Goal: Task Accomplishment & Management: Use online tool/utility

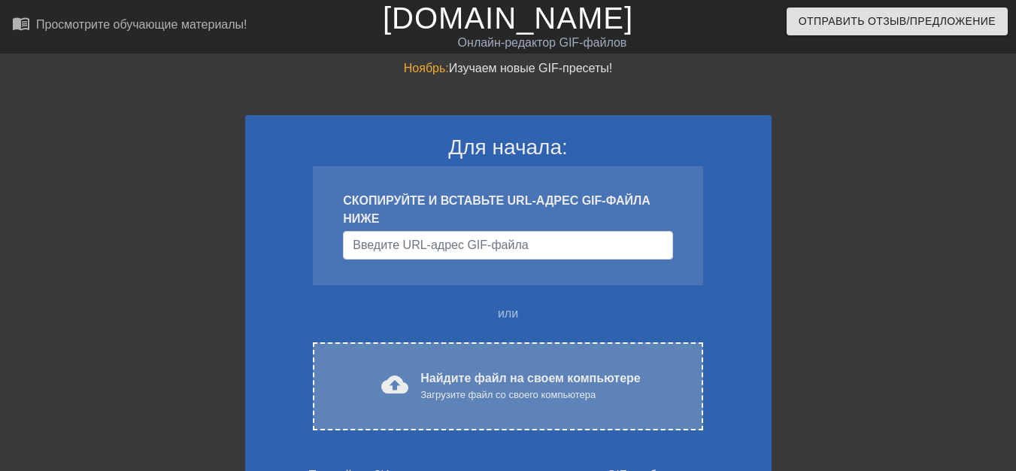
click at [439, 380] on font "Найдите файл на своем компьютере" at bounding box center [530, 377] width 220 height 13
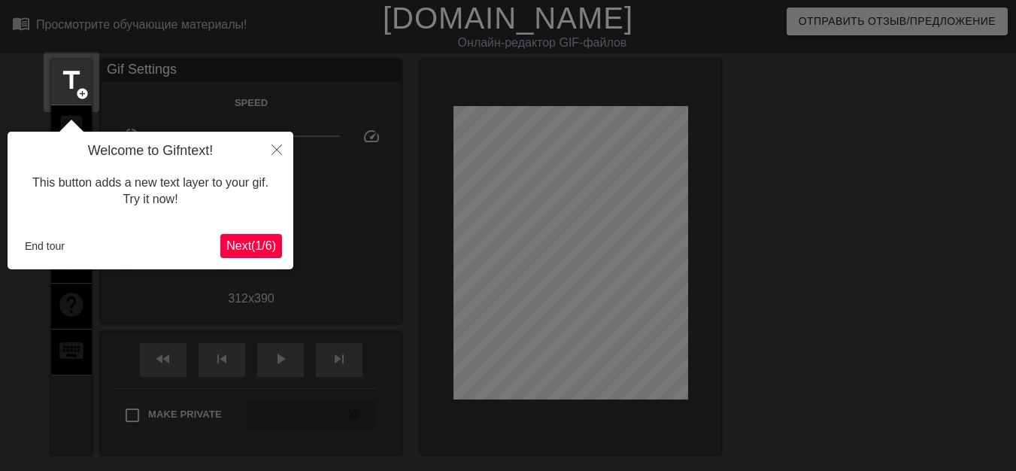
scroll to position [37, 0]
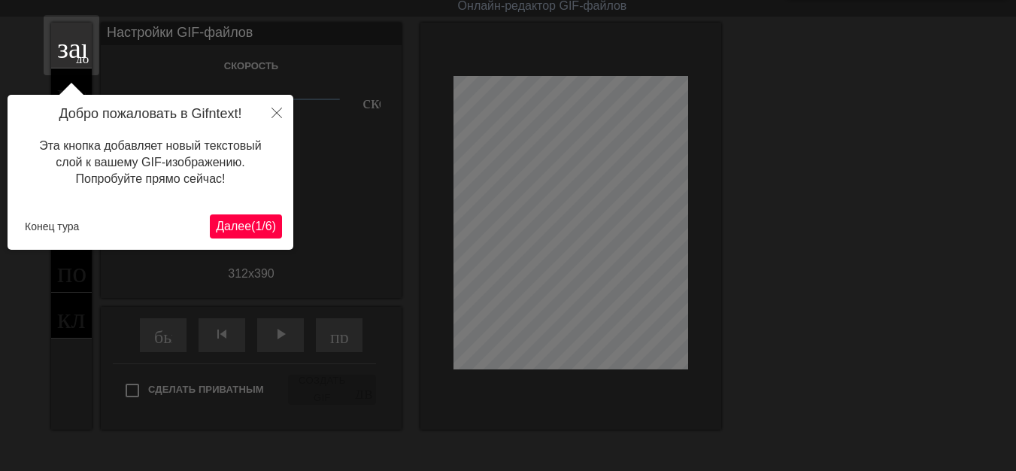
click at [216, 227] on font "Далее" at bounding box center [233, 226] width 35 height 13
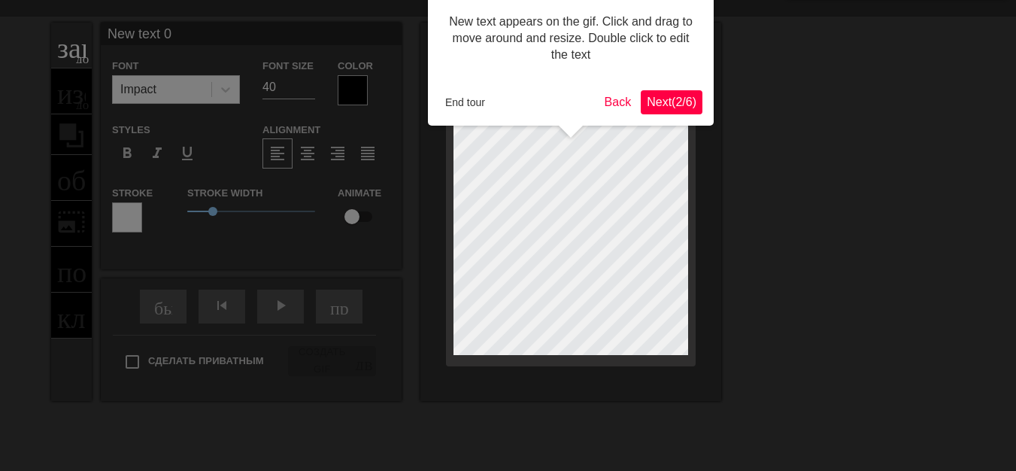
scroll to position [0, 0]
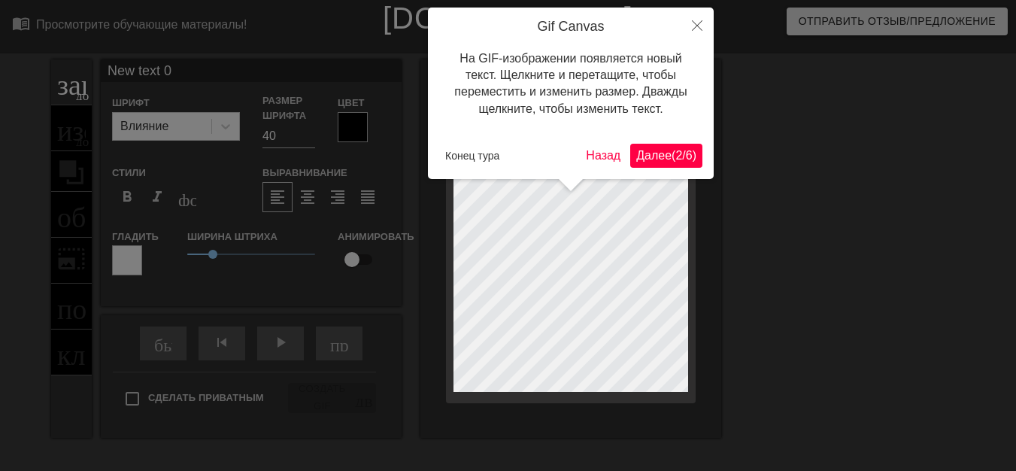
click at [641, 157] on font "Далее" at bounding box center [653, 155] width 35 height 13
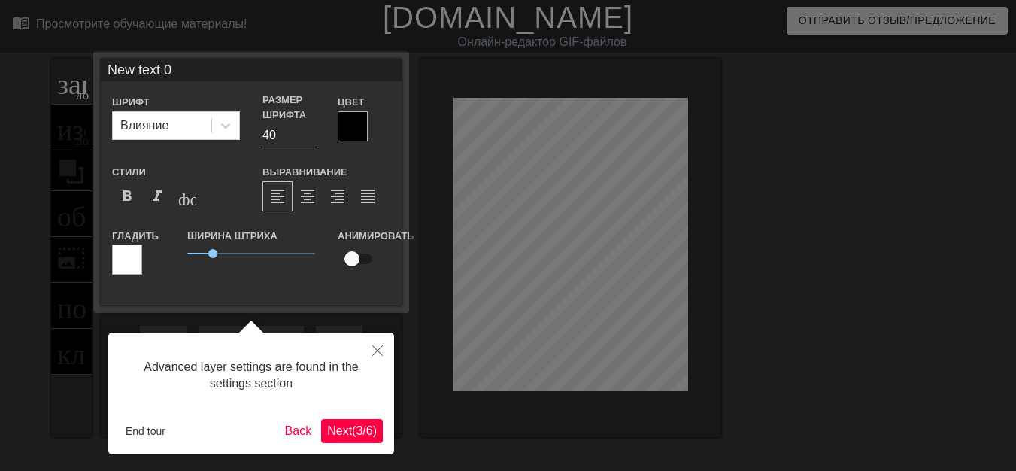
scroll to position [37, 0]
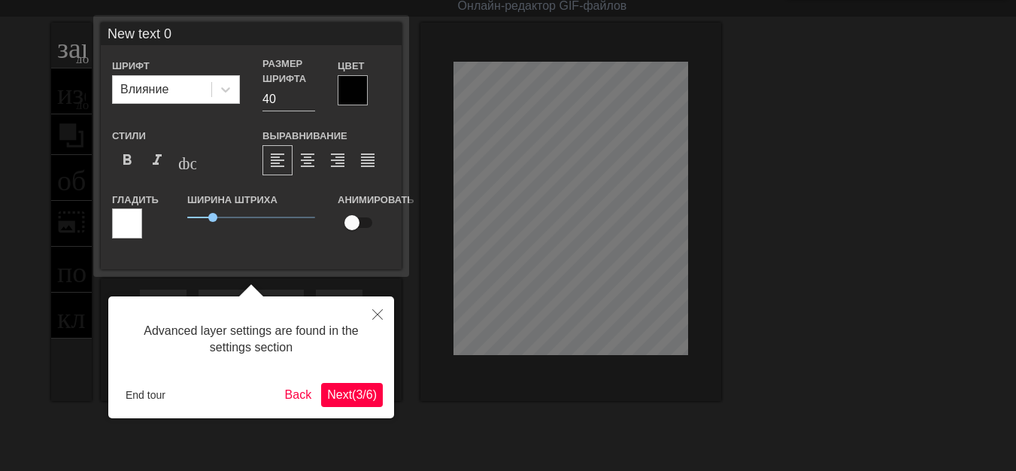
click at [352, 390] on span "Next ( 3 / 6 )" at bounding box center [352, 394] width 50 height 13
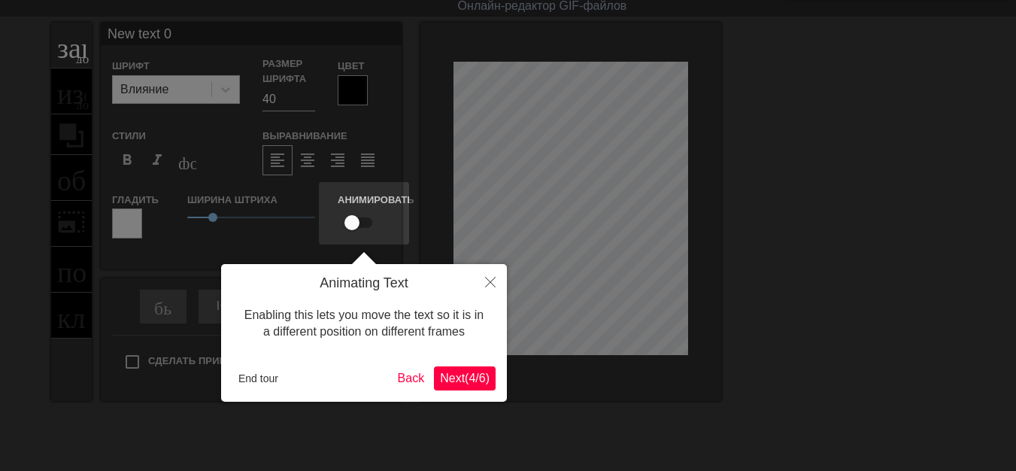
scroll to position [0, 0]
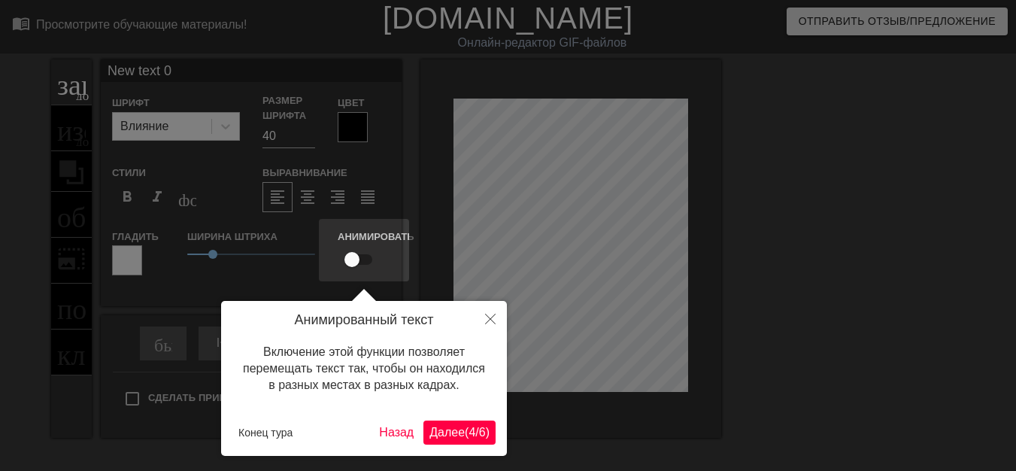
click at [435, 433] on font "Далее" at bounding box center [446, 432] width 35 height 13
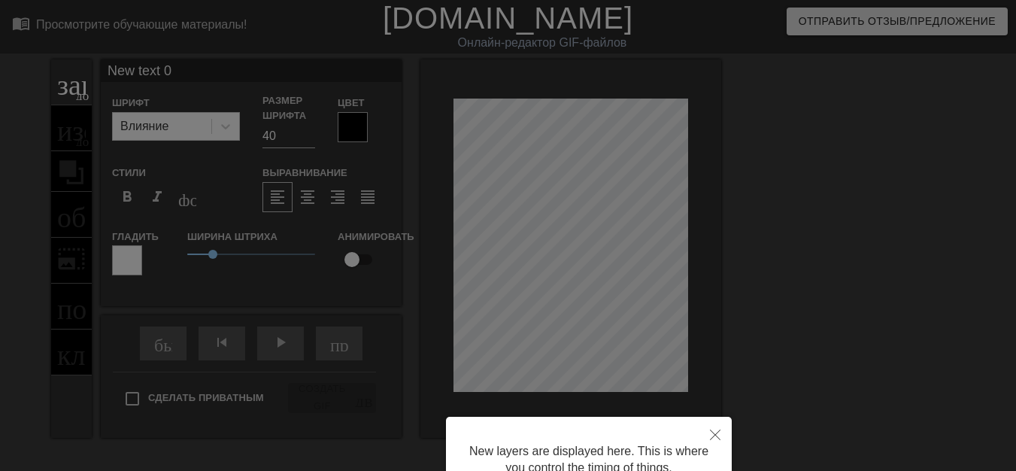
scroll to position [142, 0]
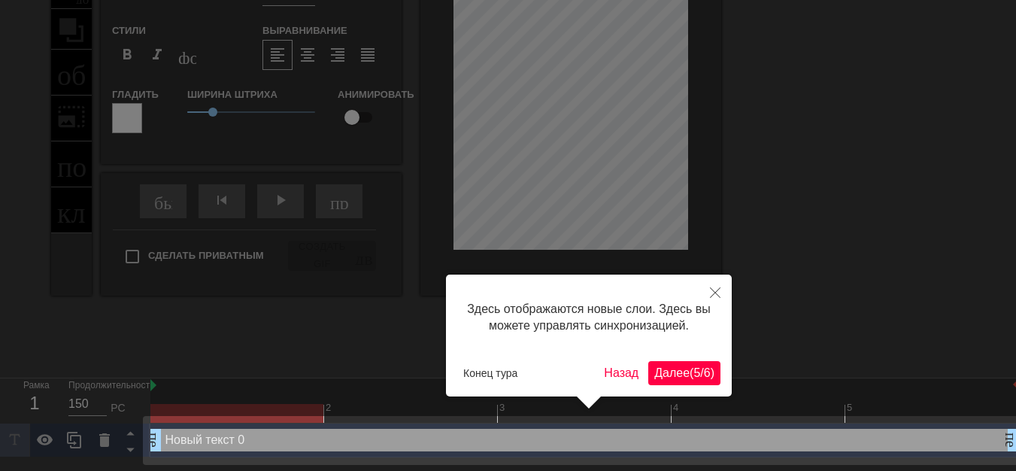
click at [657, 374] on font "Далее" at bounding box center [671, 372] width 35 height 13
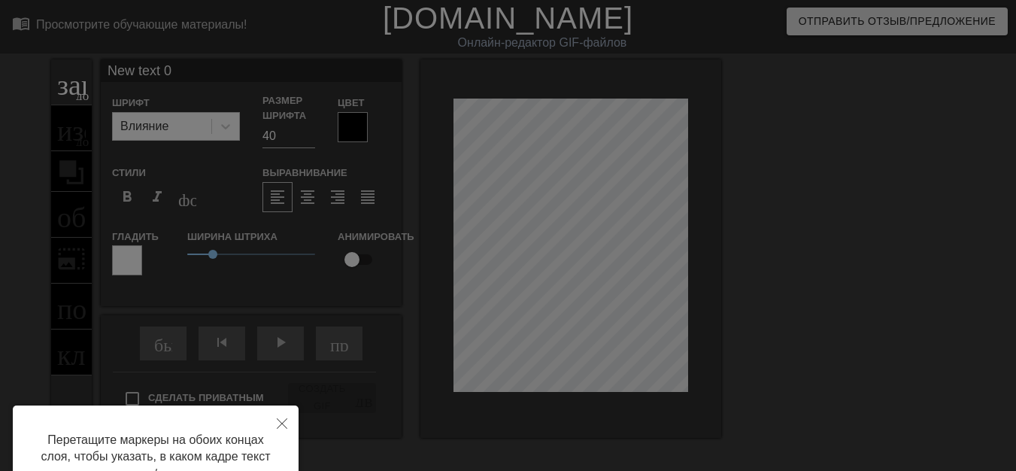
scroll to position [75, 0]
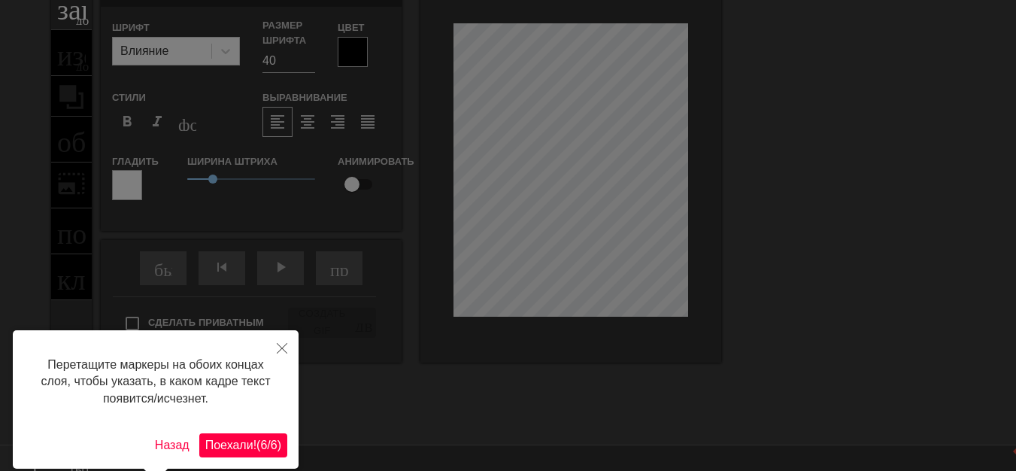
click at [241, 444] on font "Поехали!" at bounding box center [230, 444] width 51 height 13
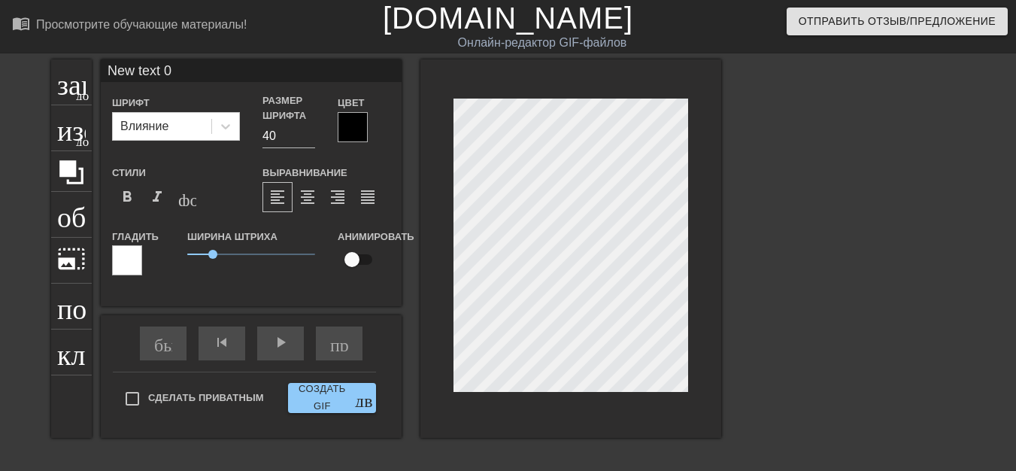
scroll to position [2, 2]
type input "New text"
type textarea "New text"
type input "New text"
type textarea "New text"
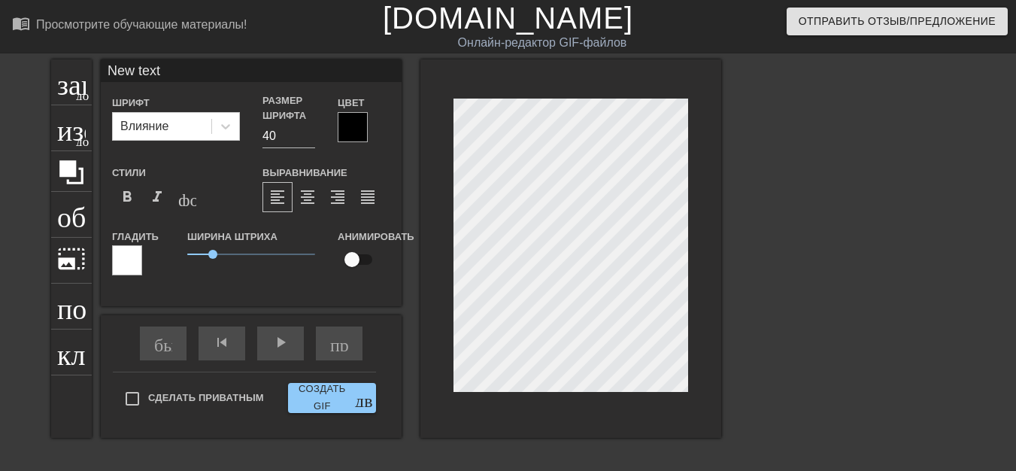
type input "New tex"
type textarea "New tex"
type input "New te"
type textarea "New te"
type input "New t"
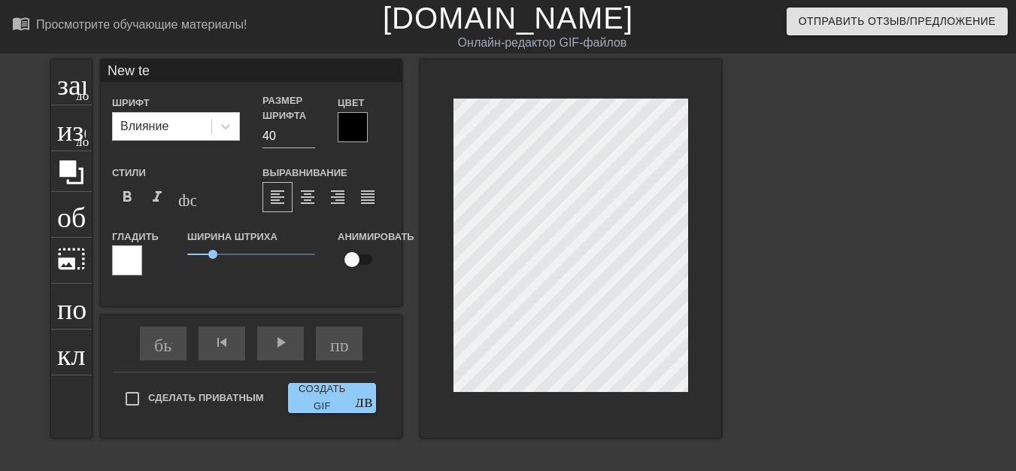
type textarea "New t"
type input "New"
type textarea "New"
type input "New"
type textarea "New"
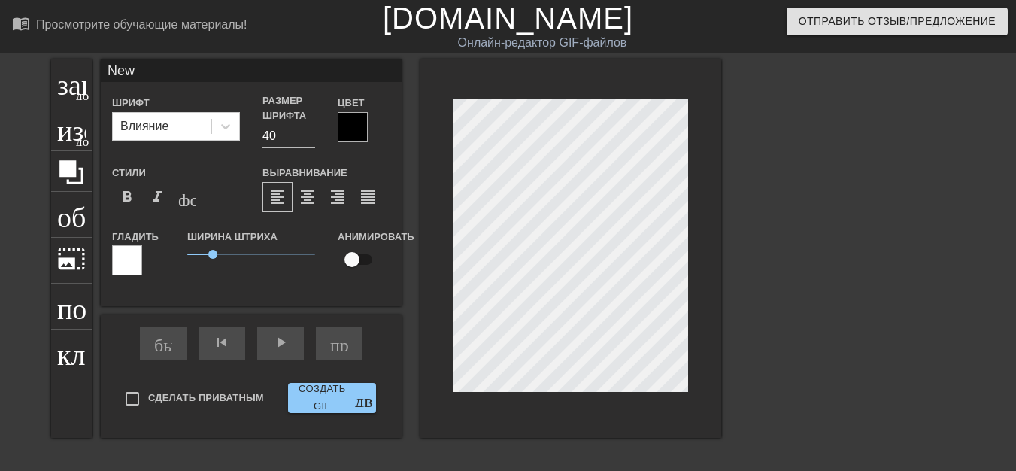
type input "Ne"
type textarea "Ne"
type input "N"
type textarea "N"
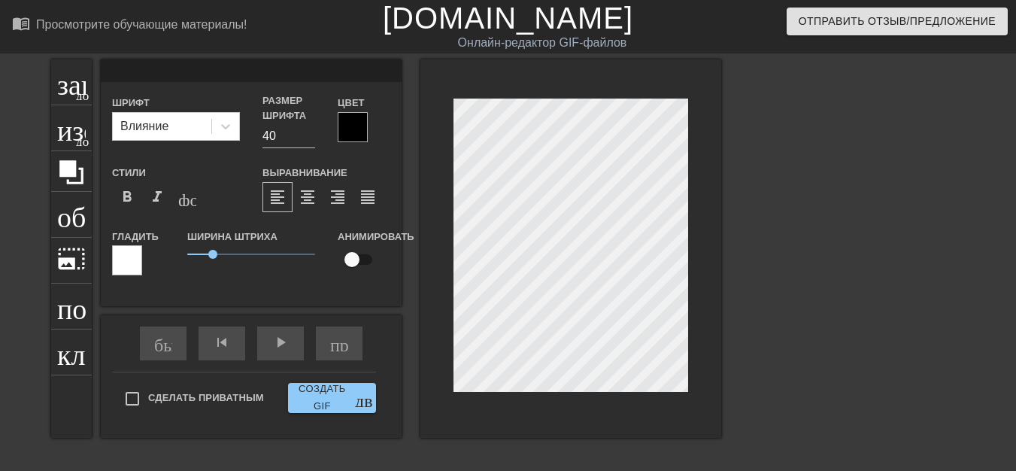
click at [448, 92] on div at bounding box center [570, 248] width 301 height 378
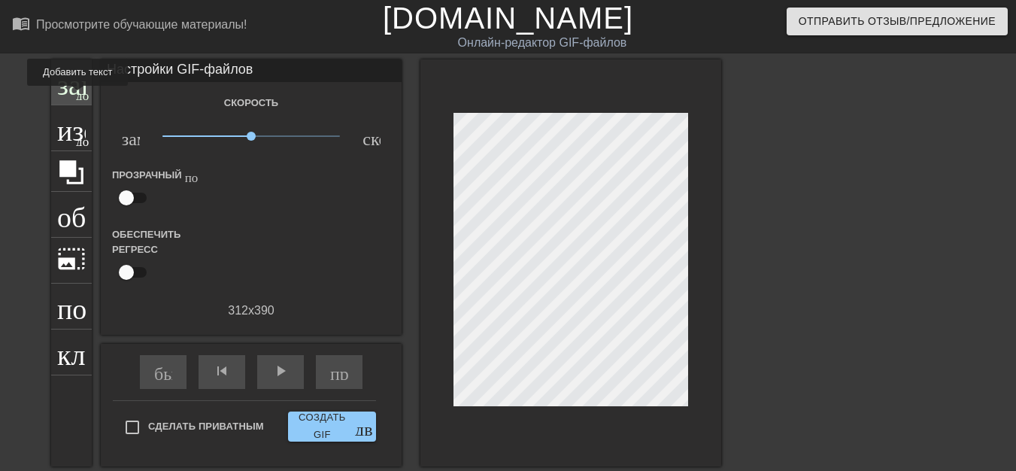
click at [77, 96] on font "добавить_круг" at bounding box center [119, 93] width 86 height 13
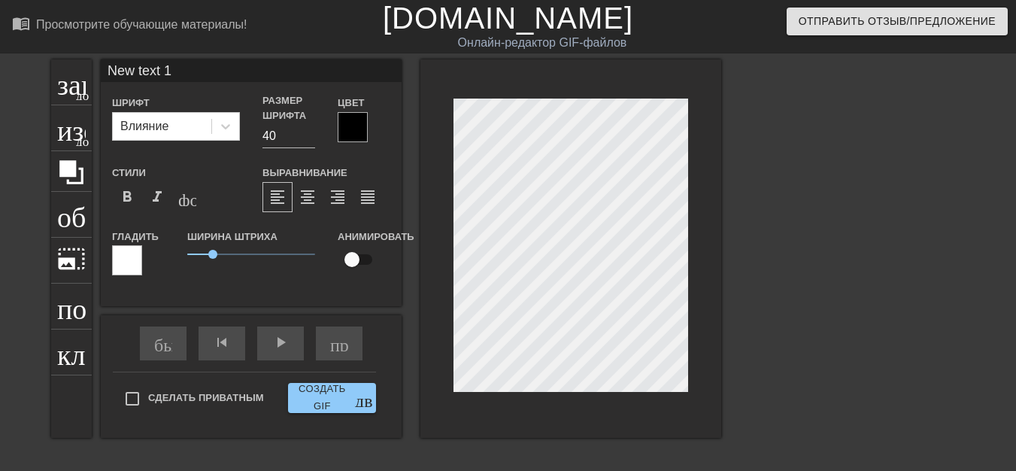
scroll to position [2, 2]
type input "New text"
type textarea "New text"
type input "New text"
type textarea "New text"
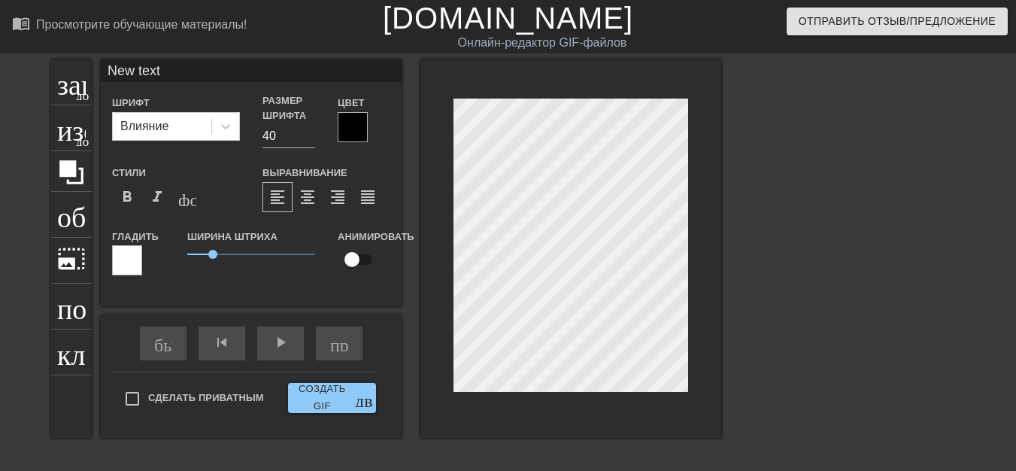
type input "New tex"
type textarea "New tex"
type input "New te"
type textarea "New te"
type input "New t"
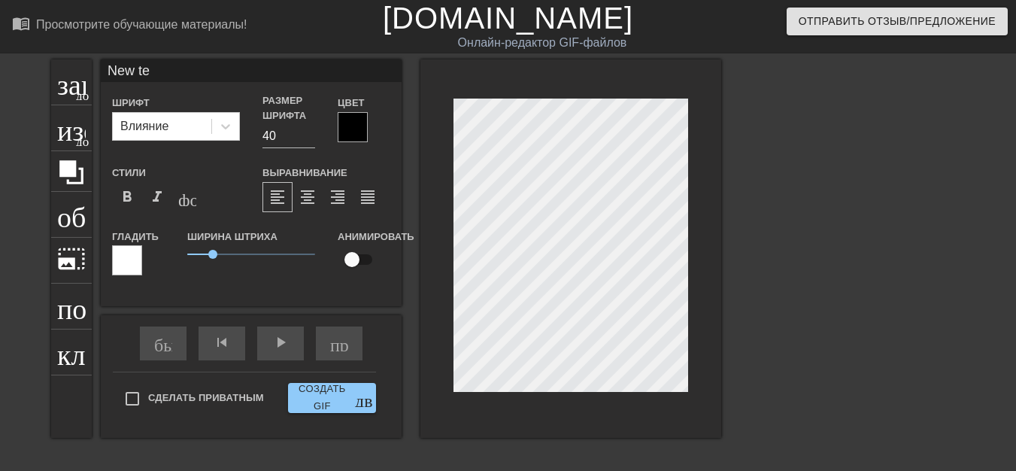
type textarea "New t"
type input "New"
type textarea "New"
type input "New"
type textarea "New"
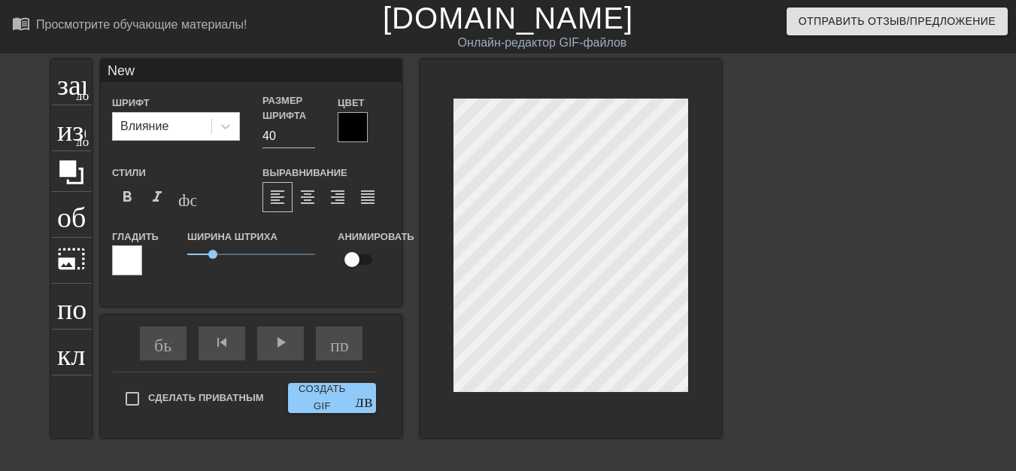
type input "Ne"
type textarea "Ne"
type input "N"
type textarea "N"
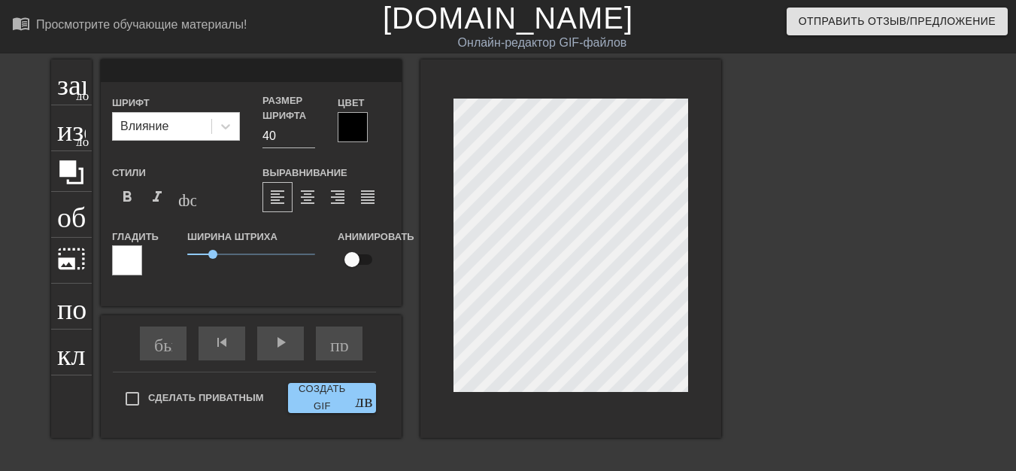
type input ";"
type textarea ";"
type input ";F"
type textarea ";F"
type input ";"
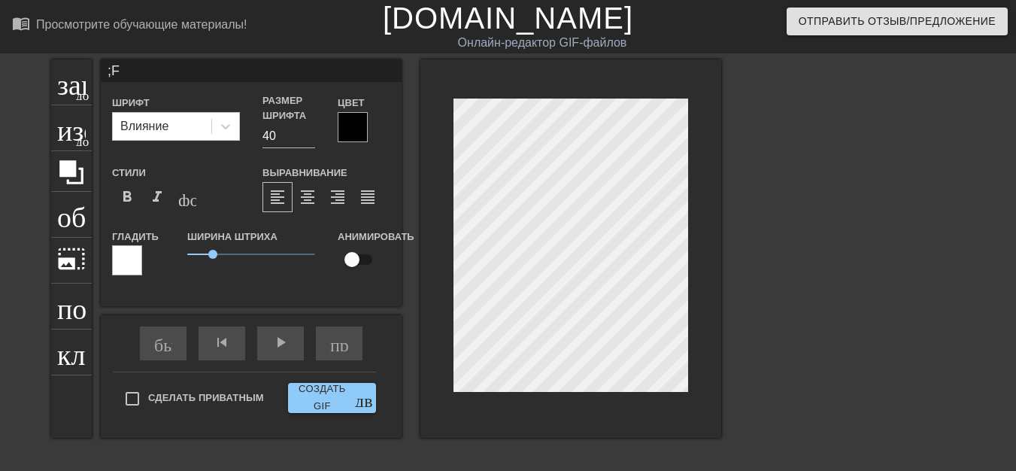
type textarea ";"
type input "Ж"
type textarea "Ж"
type input "ЖА"
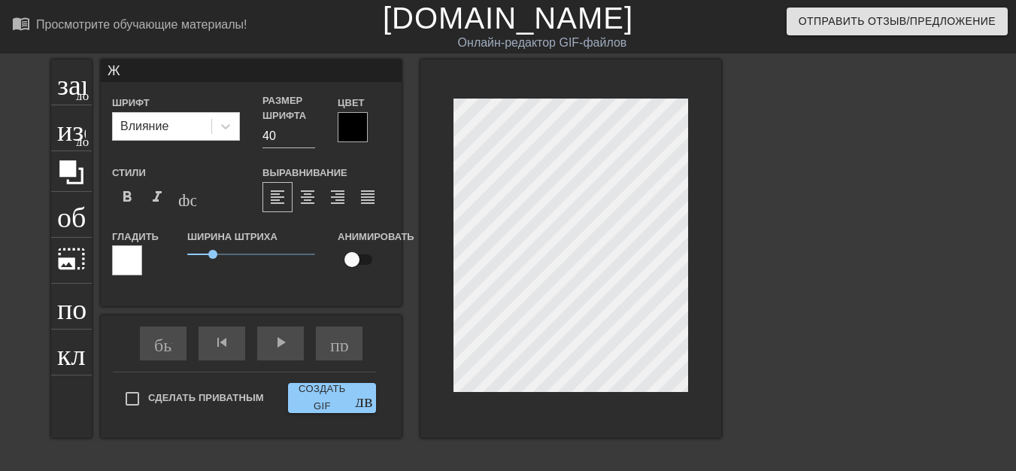
type textarea "ЖА"
type input "ЖАБ"
type textarea "ЖАБ"
type input "ЖАБА"
type textarea "ЖАБА"
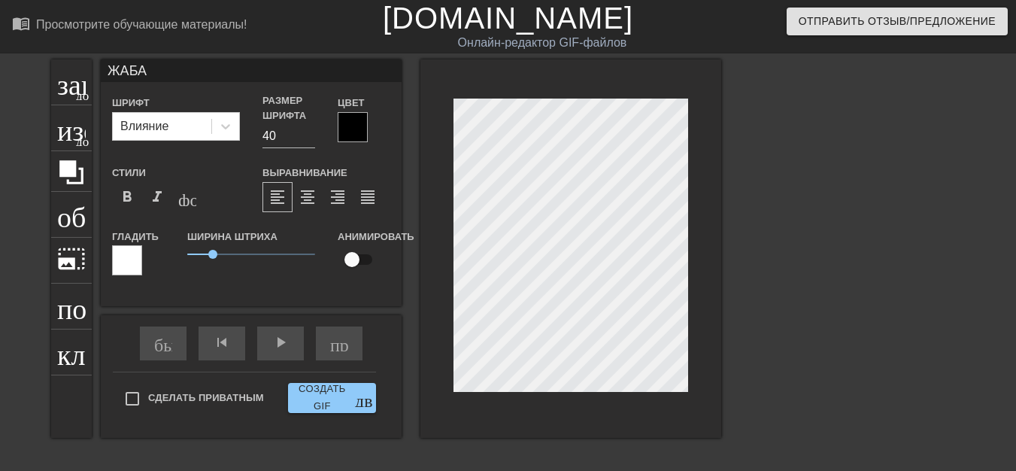
scroll to position [2, 2]
type input "ЖАБАР"
type textarea "ЖАБАР"
type input "ЖАБАРЮ"
type textarea "ЖАБАРЮ"
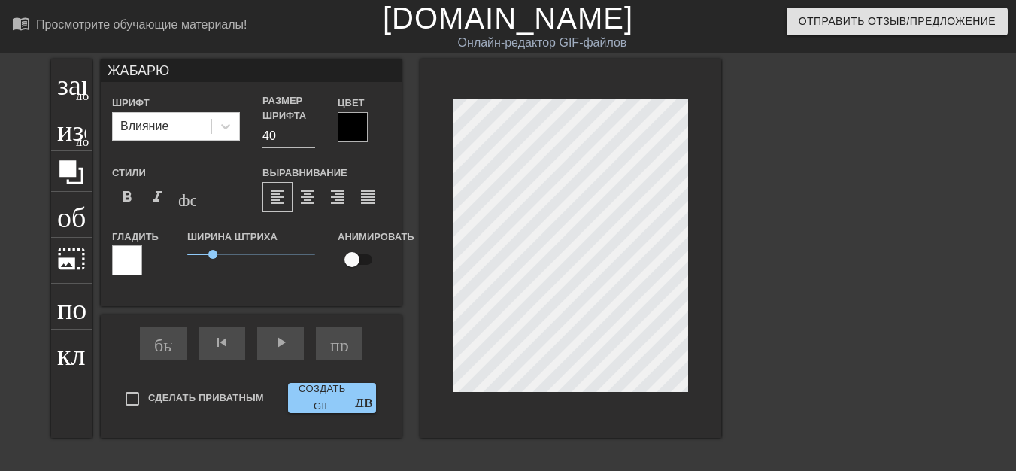
type input "ЖАБАРЮР"
type textarea "ЖАБАРЮР"
type input "ЖАБАРЮРИ"
type textarea "ЖАБАРЮРИ"
type input "ЖАБАРЮРИК"
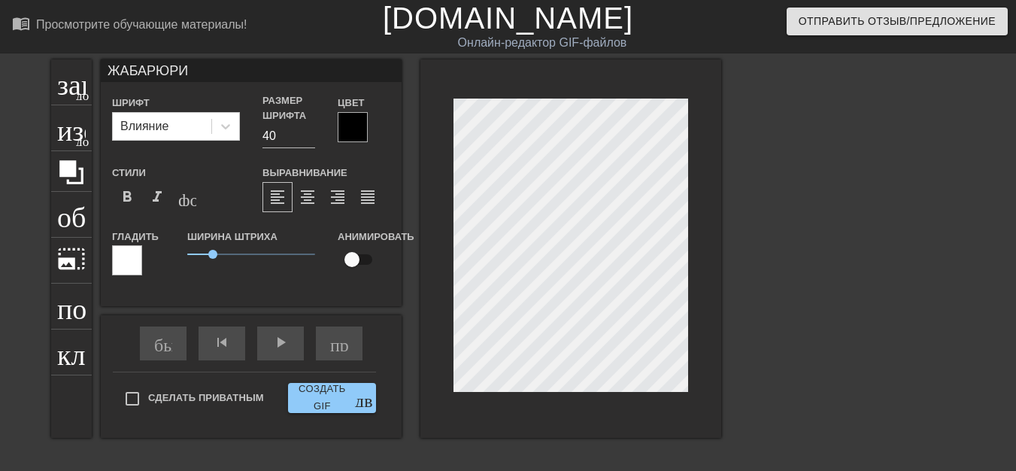
type textarea "ЖАБАРЮРИК"
click at [130, 199] on font "format_bold" at bounding box center [127, 197] width 18 height 18
click at [554, 75] on div at bounding box center [570, 248] width 301 height 378
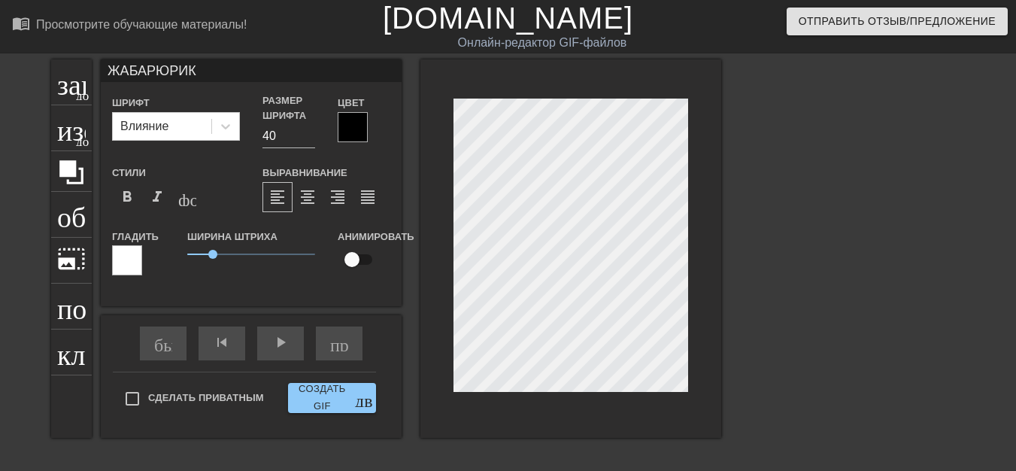
click at [555, 76] on div at bounding box center [570, 248] width 301 height 378
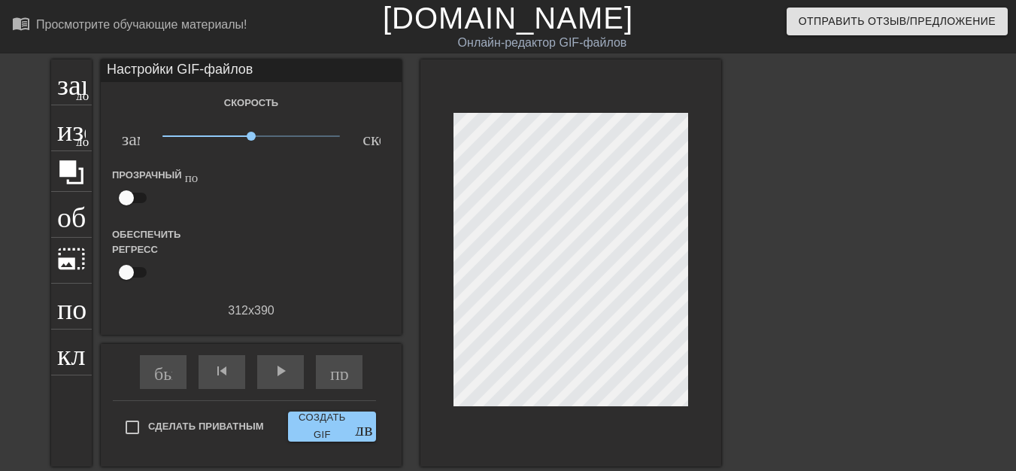
click at [568, 141] on div at bounding box center [570, 262] width 301 height 407
click at [568, 129] on div at bounding box center [570, 262] width 301 height 407
click at [538, 150] on div at bounding box center [570, 262] width 301 height 407
click at [567, 127] on div at bounding box center [570, 262] width 301 height 407
click at [77, 103] on div "заголовок добавить_круг" at bounding box center [71, 82] width 41 height 46
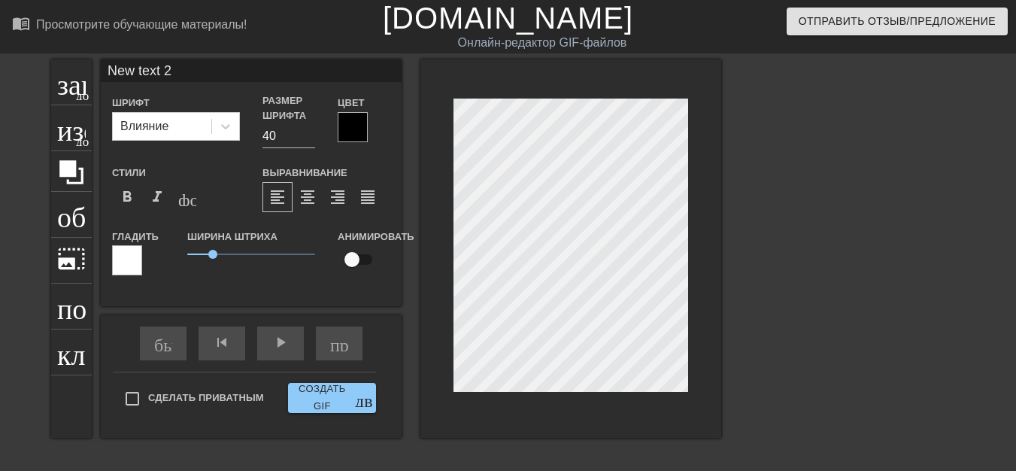
scroll to position [2, 2]
type input "New text"
type textarea "New text"
type input "New text"
type textarea "New text"
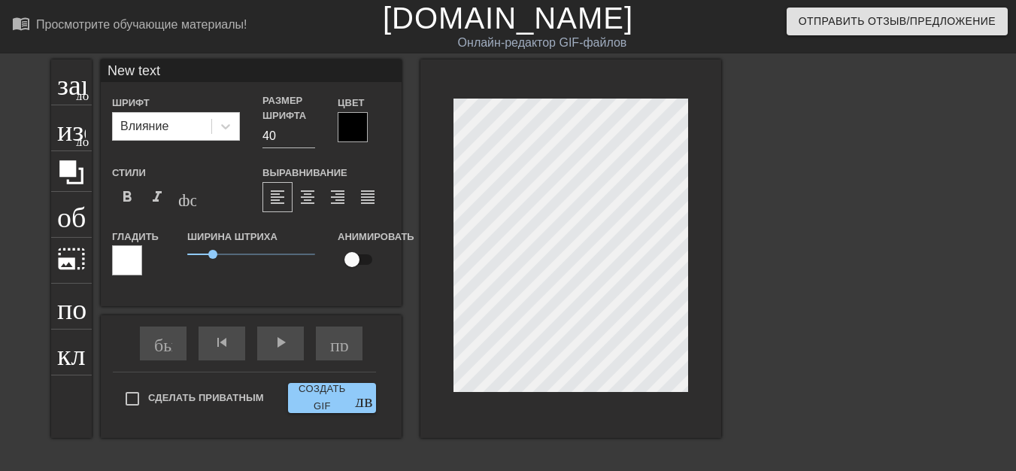
type input "New tex"
type textarea "New tex"
type input "New te"
type textarea "New te"
type input "New t"
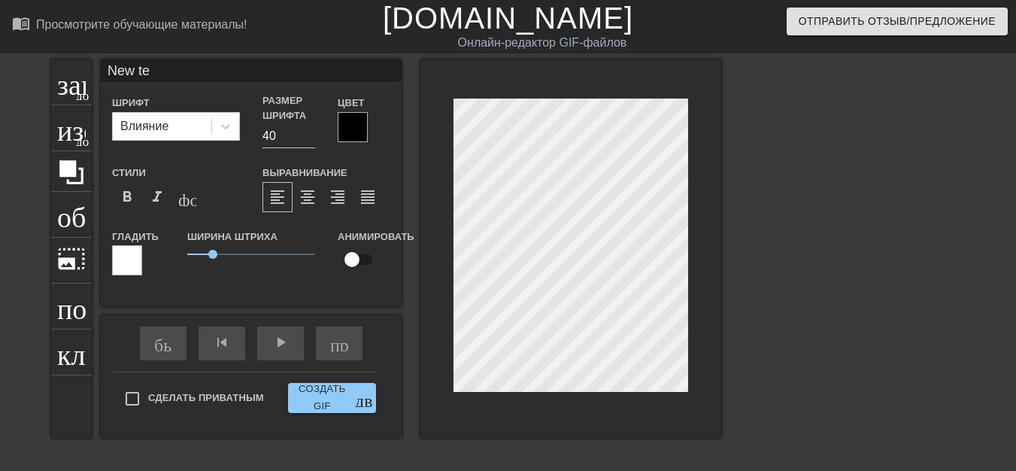
type textarea "New t"
type input "New"
type textarea "New"
type input "New"
type textarea "New"
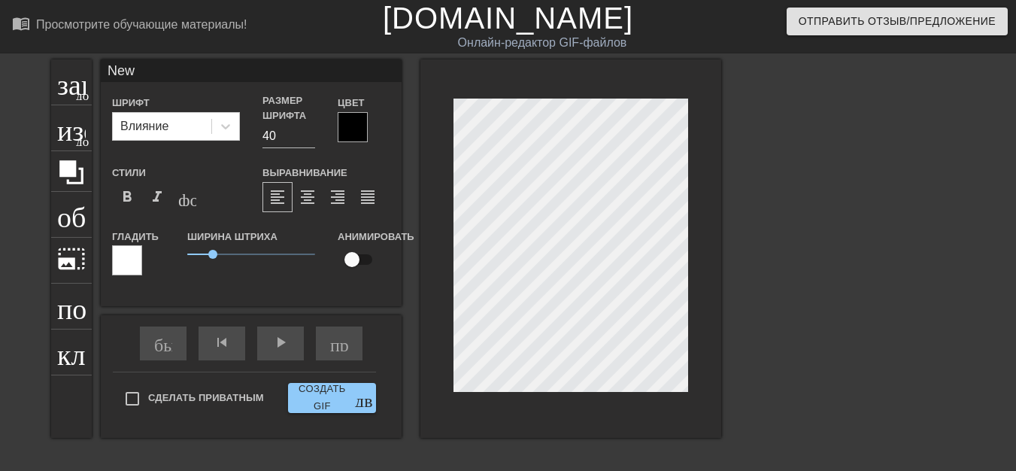
type input "Ne"
type textarea "Ne"
type input "N"
type textarea "N"
type input "Ж"
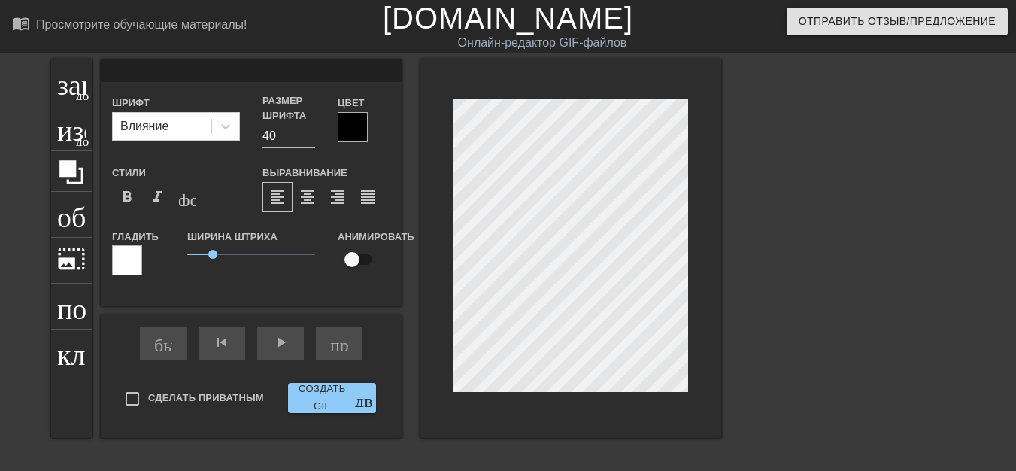
type textarea "Ж"
type input "ЖА"
type textarea "ЖА"
type input "ЖАБ"
type textarea "ЖАБ"
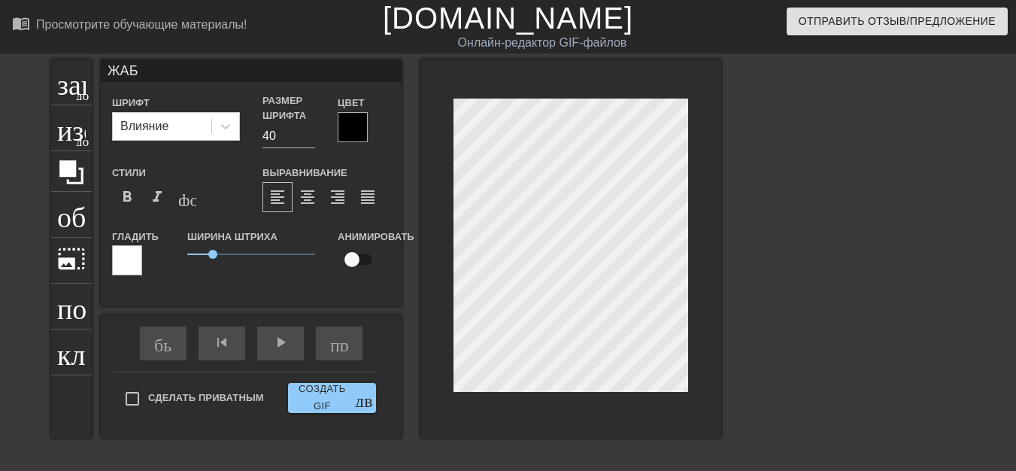
type input "ЖАБА"
type textarea "ЖАБА"
type input "ЖАБАР"
type textarea "ЖАБАР"
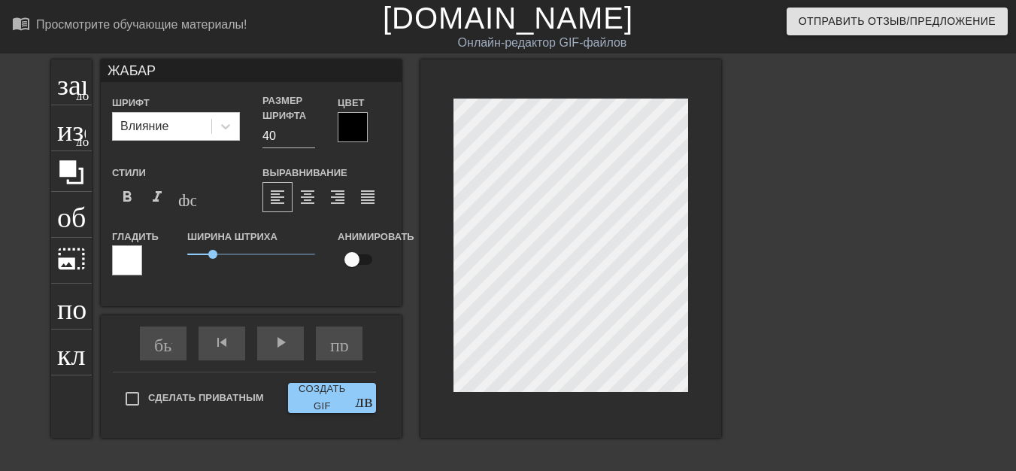
type input "ЖАБАРЮ"
type textarea "ЖАБАРЮ"
type input "ЖАБАРЮР"
type textarea "ЖАБАРЮР"
type input "ЖАБАРЮРИ"
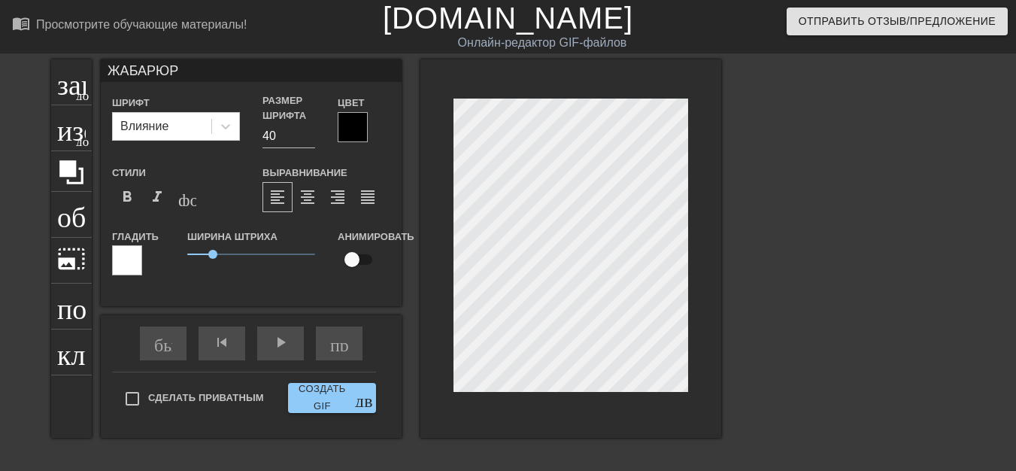
type textarea "ЖАБАРЮРИ"
type input "ЖАБАРЮРИК"
type textarea "ЖАБАРЮРИК"
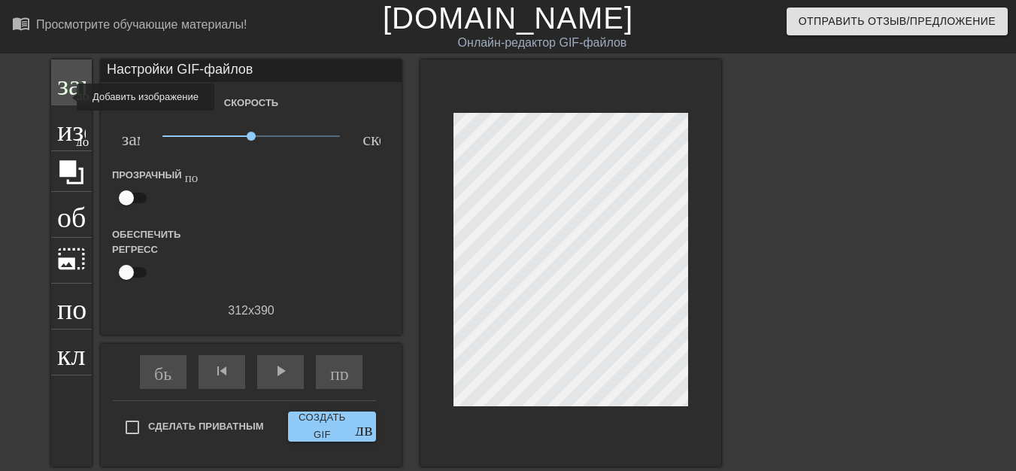
click at [67, 97] on div "заголовок добавить_круг" at bounding box center [71, 82] width 41 height 46
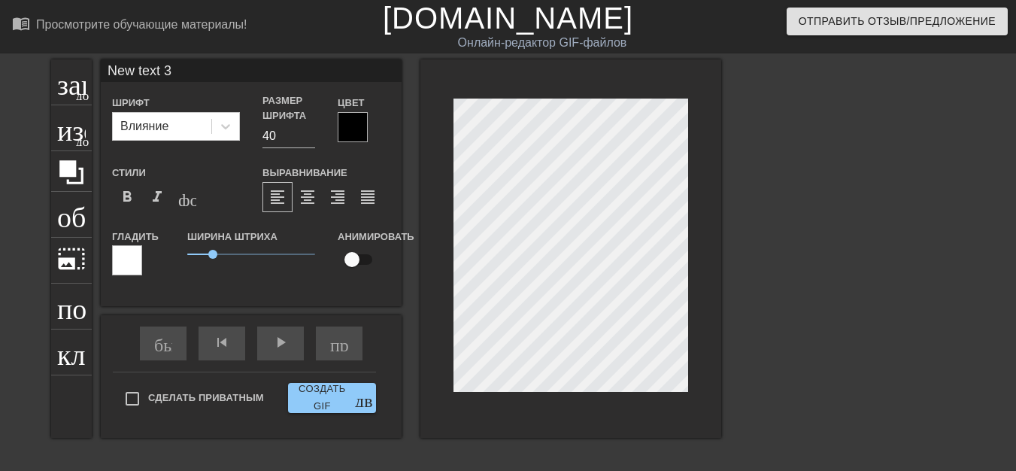
scroll to position [2, 2]
type input "New text"
type textarea "New text"
type input "New text"
type textarea "New text"
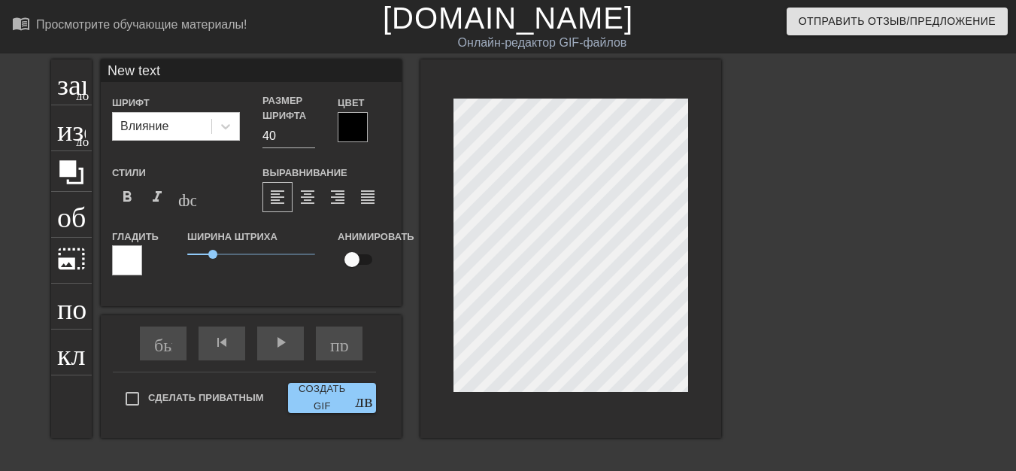
type input "New tex"
type textarea "New tex"
type input "New te"
type textarea "New te"
type input "New t"
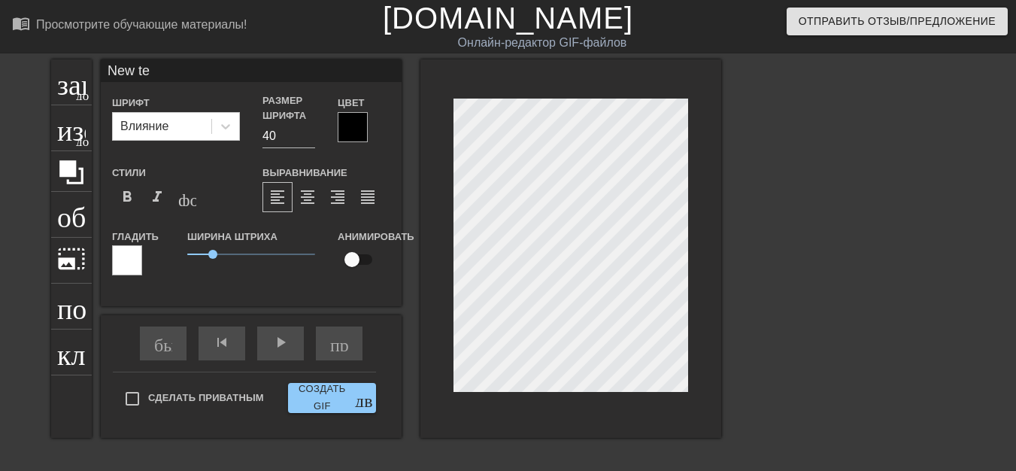
type textarea "New t"
type input "New"
type textarea "New"
type input "New"
type textarea "New"
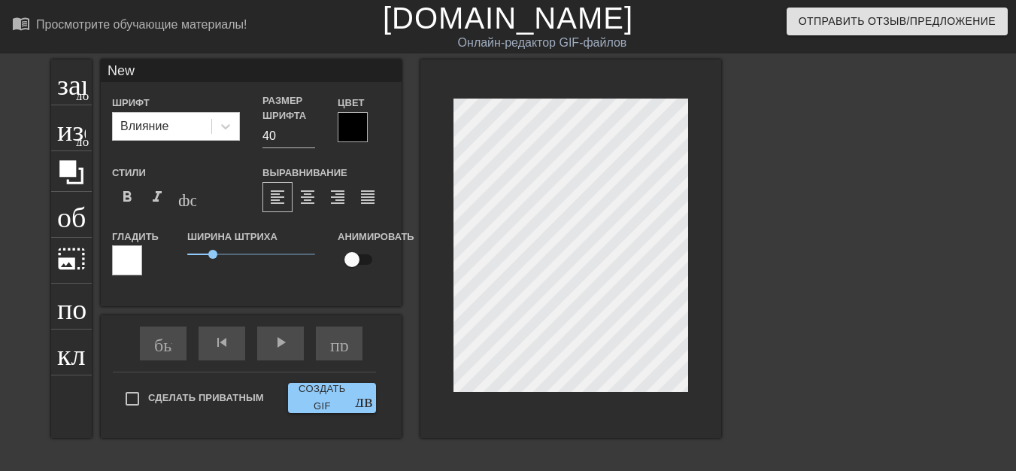
type input "Ne"
type textarea "Ne"
type input "N"
type textarea "N"
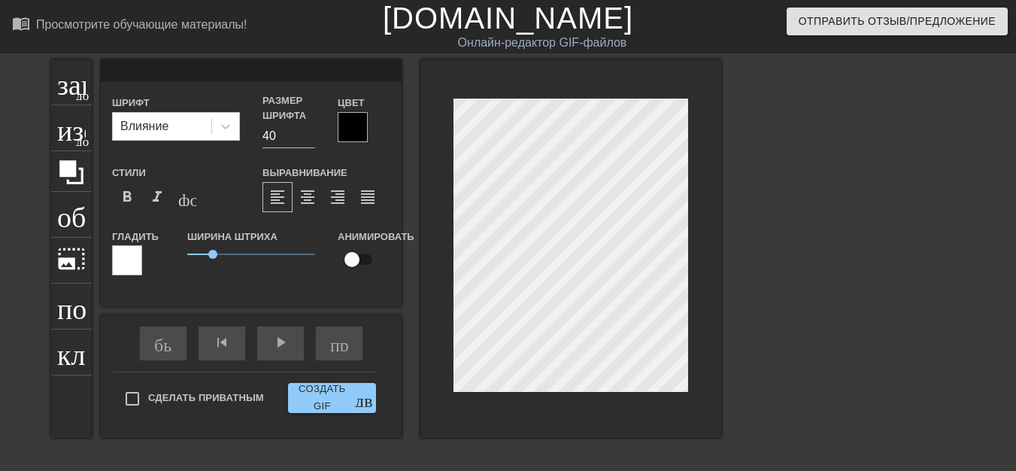
type input "К"
type textarea "К"
type input "КР"
type textarea "КР"
type input "КРУ"
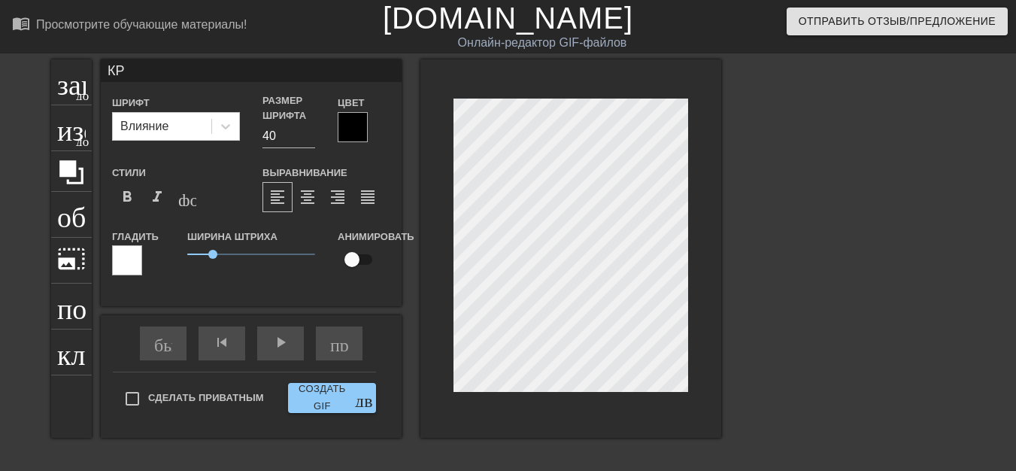
type textarea "КРУ"
type input "КРУТ"
type textarea "КРУТ"
type input "КРУТИ"
type textarea "КРУТИ"
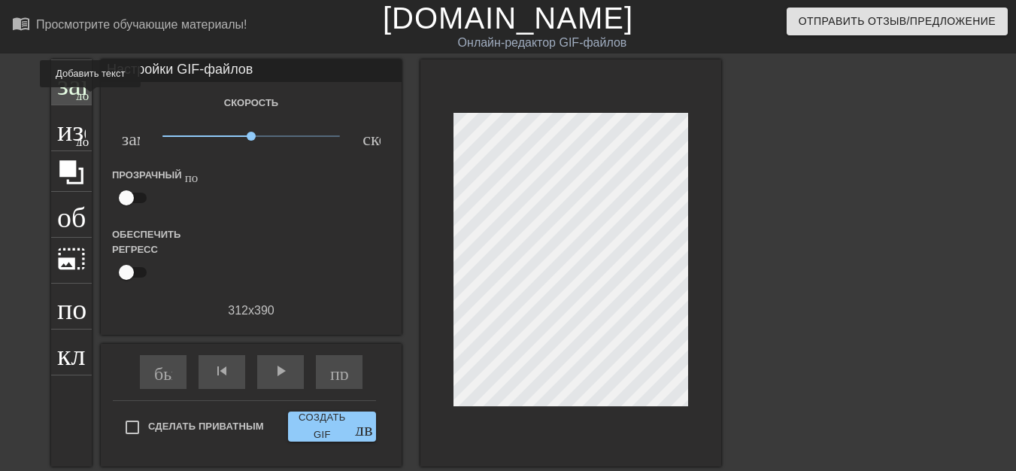
click at [74, 98] on div "заголовок добавить_круг" at bounding box center [71, 82] width 41 height 46
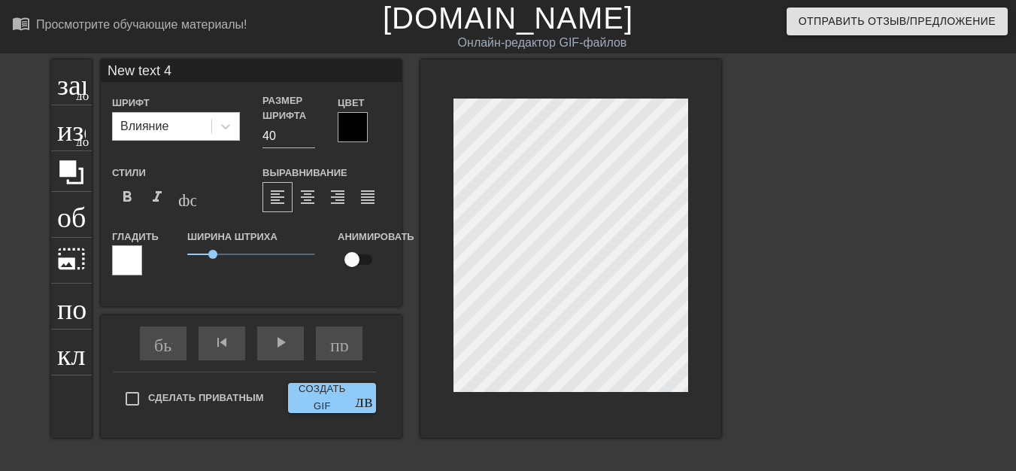
type input "New text"
type textarea "New text"
type input "New text"
type textarea "New text"
type input "New tex"
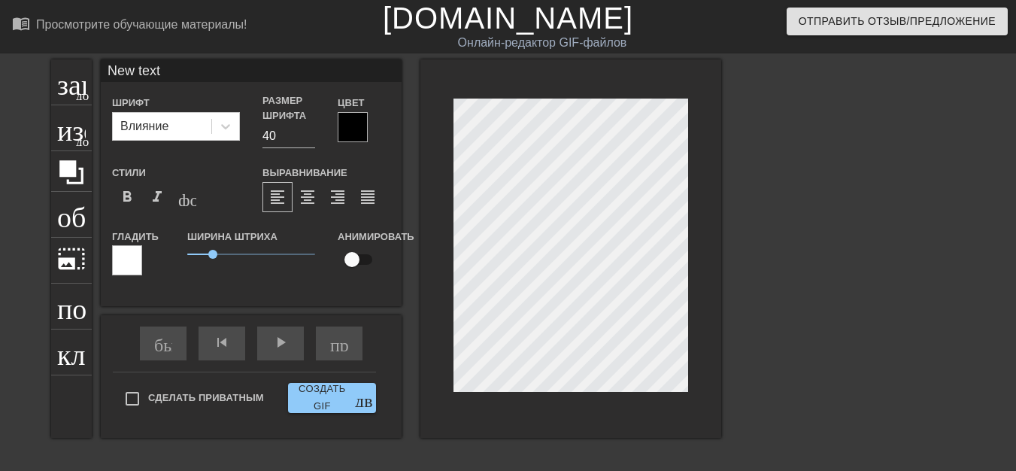
type textarea "New tex"
type input "New te"
type textarea "New te"
type input "New t"
type textarea "New t"
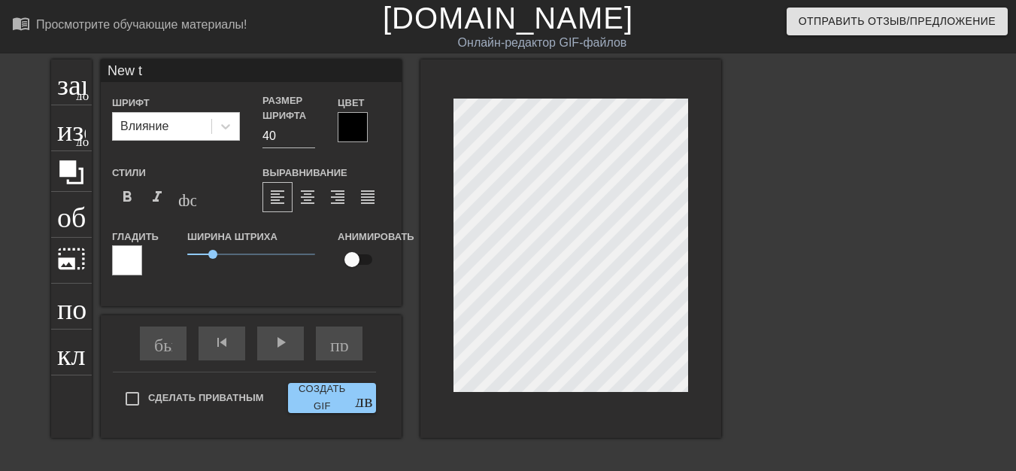
type input "New"
type textarea "New"
type input "New"
type textarea "New"
type input "Ne"
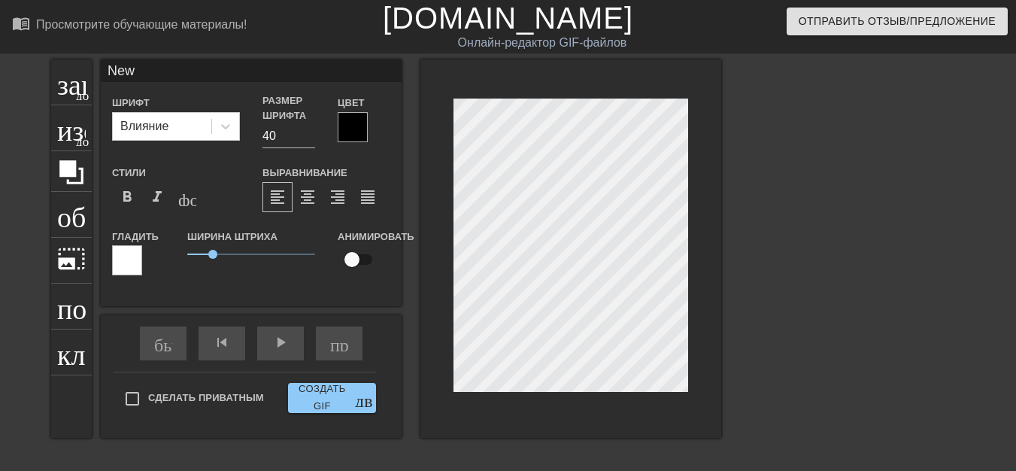
type textarea "Ne"
type input "N"
type textarea "N"
type input "П"
type textarea "П"
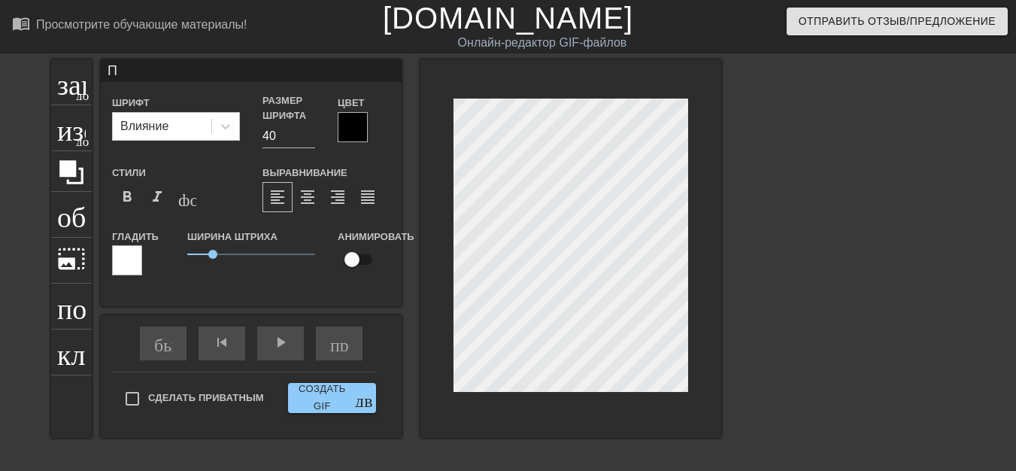
type input "ПЕ"
type textarea "ПЕ"
type input "ПЕД"
type textarea "ПЕД"
type input "ПЕДА"
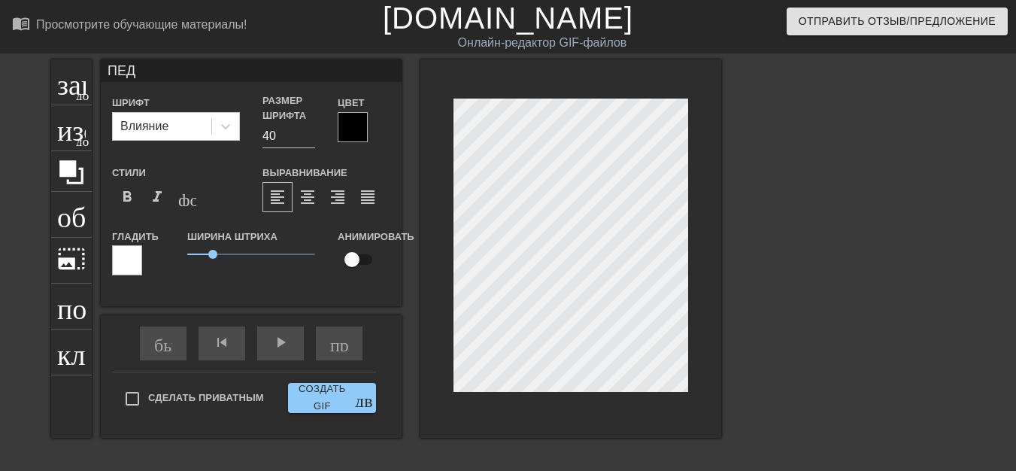
type textarea "ПЕДА"
type input "ПЕДАЛ"
type textarea "ПЕДАЛ"
type input "ПЕДАЛЬ"
type textarea "ПЕДАЛЬ"
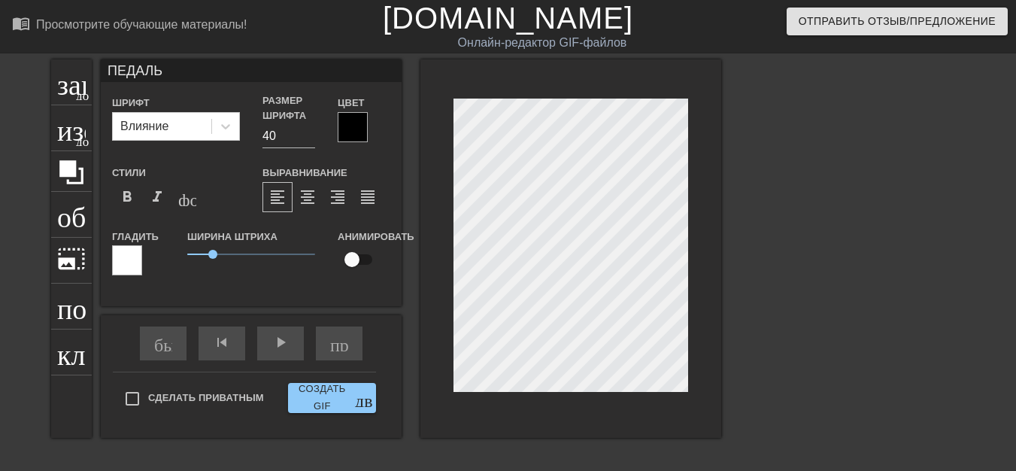
type input "ПЕДАЛЬК"
type textarea "ПЕДАЛЬК"
type input "ПЕДАЛЬКИ"
type textarea "ПЕДАЛЬКИ"
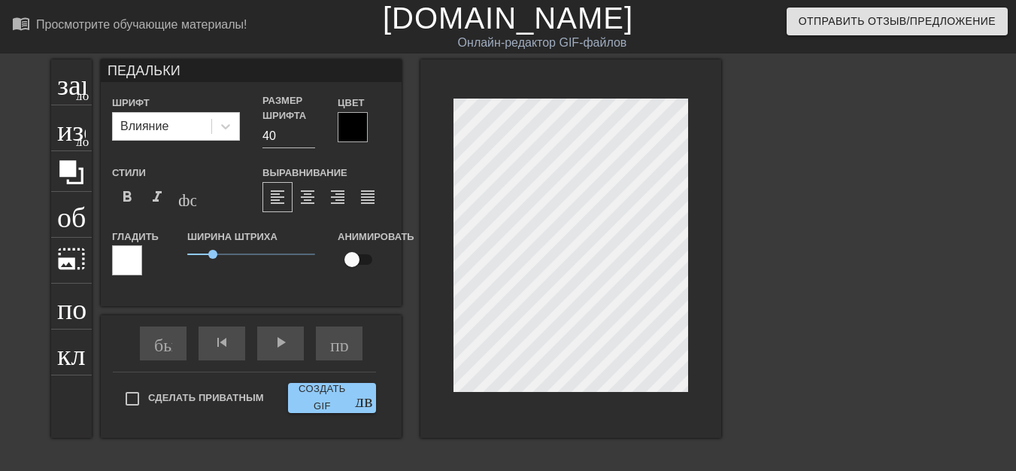
type input "ПЕДАЛЬК"
type textarea "ПЕДАЛЬК"
type input "ПЕДАЛЬ"
type textarea "ПЕДАЛЬ"
type input "ПЕДАЛ"
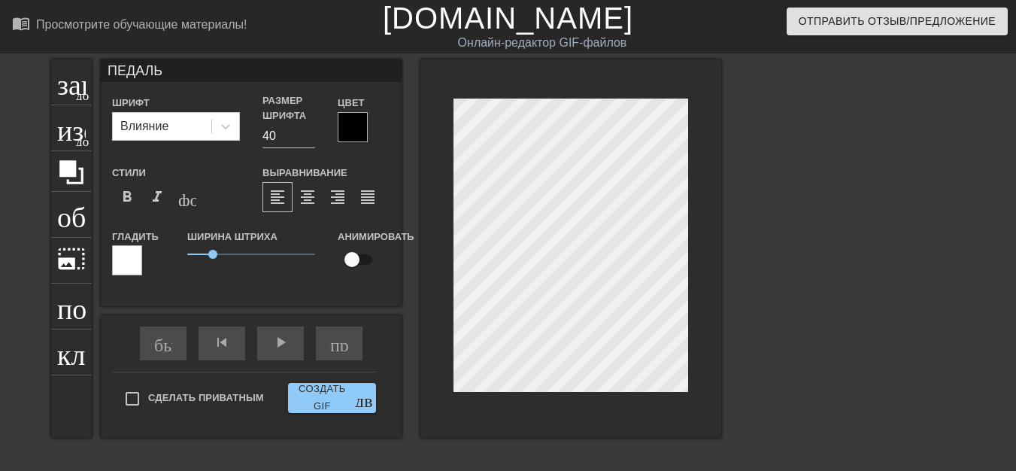
type textarea "ПЕДАЛ"
type input "ПЕДАЛИ"
type textarea "ПЕДАЛИ"
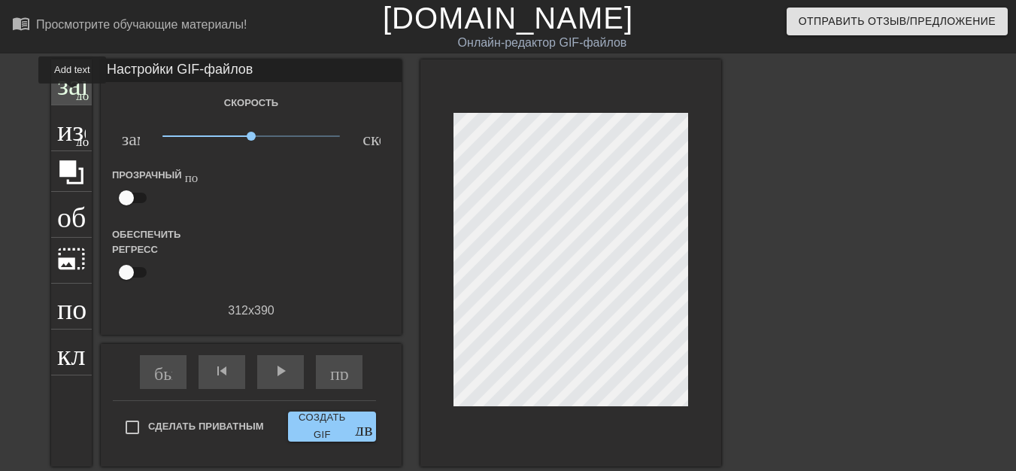
click at [72, 94] on font "заголовок" at bounding box center [116, 80] width 119 height 29
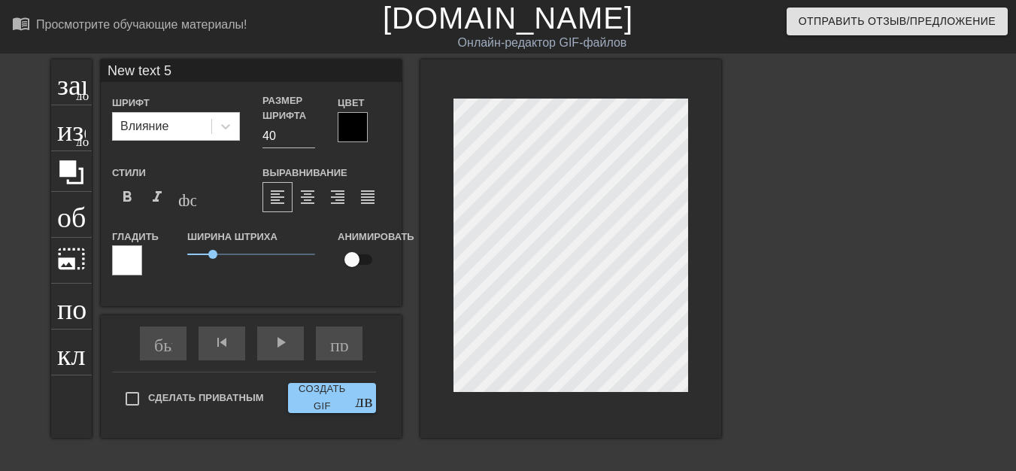
type input "New text"
type textarea "New text"
type input "New text"
type textarea "New text"
type input "New tex"
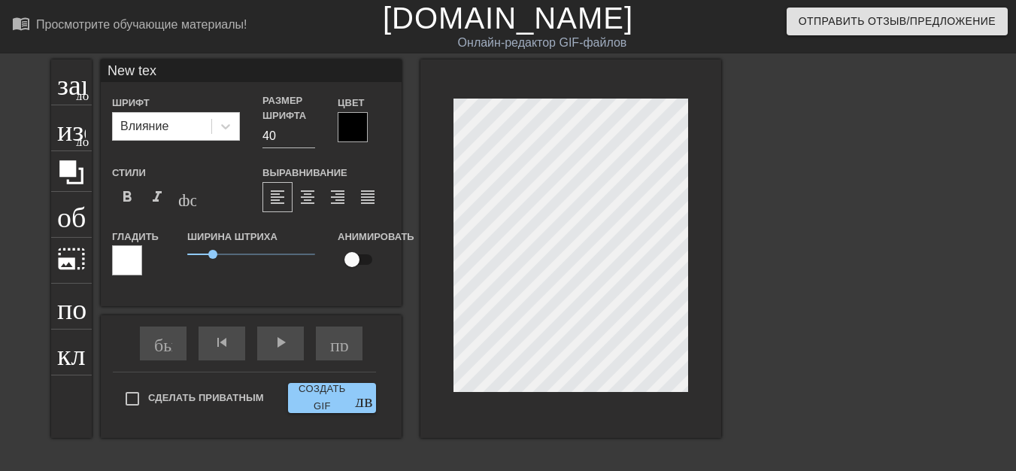
type textarea "New tex"
type input "New te"
type textarea "New te"
type input "New t"
type textarea "New t"
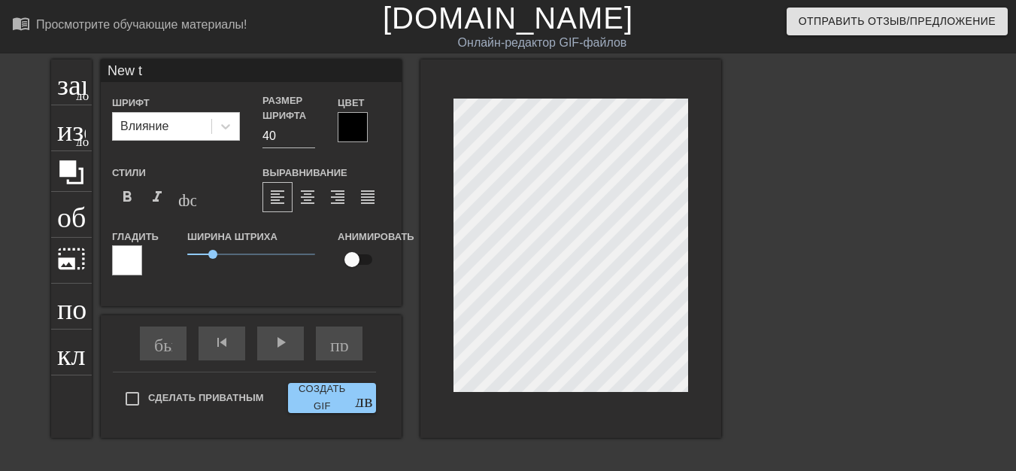
type input "New"
type textarea "New"
type input "New"
type textarea "New"
type input "Ne"
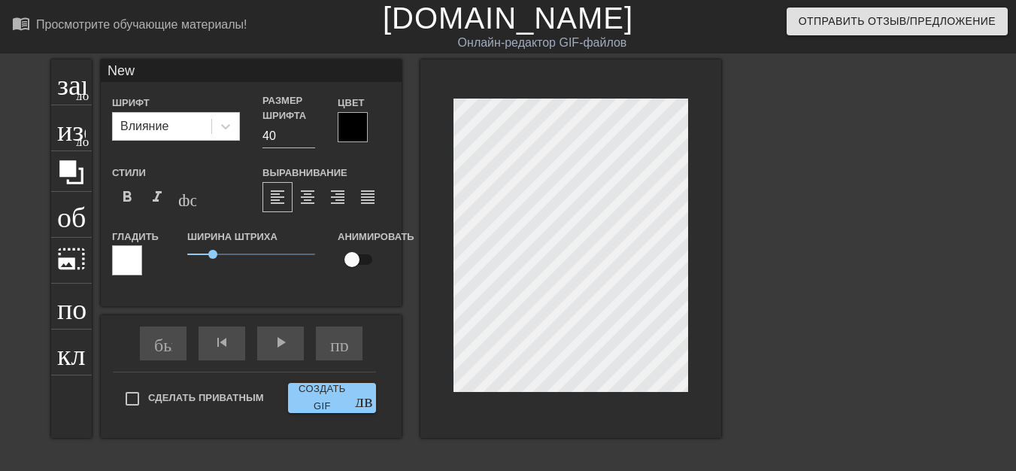
type textarea "Ne"
type input "N"
type textarea "N"
type input "С"
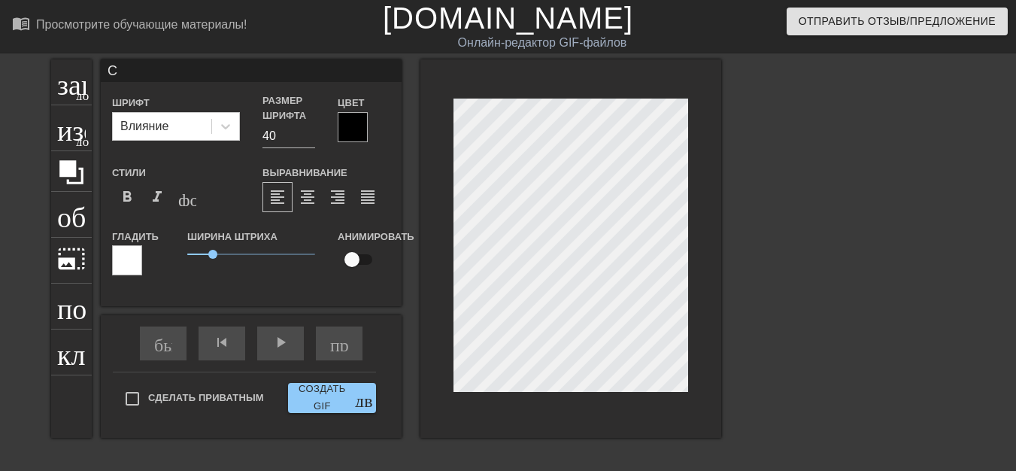
type textarea "С"
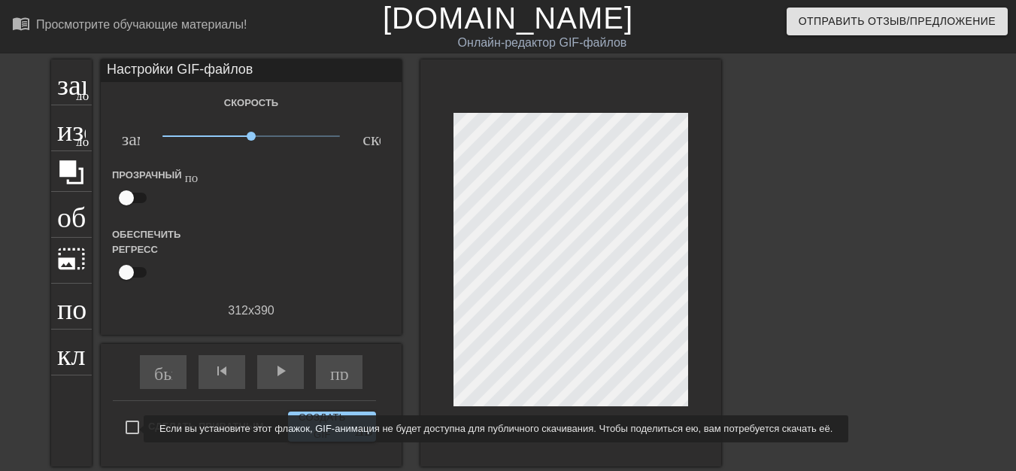
click at [134, 429] on input "Сделать приватным" at bounding box center [133, 427] width 32 height 32
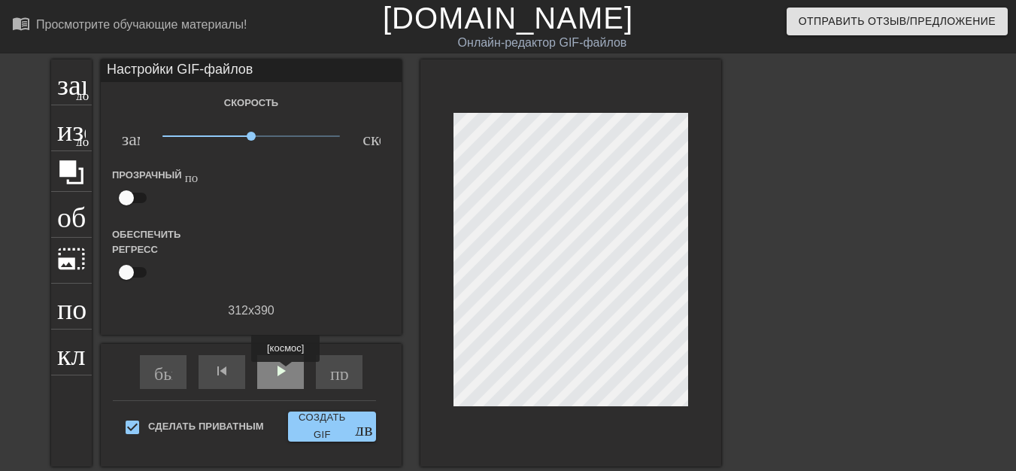
click at [285, 372] on font "play_arrow" at bounding box center [280, 371] width 18 height 18
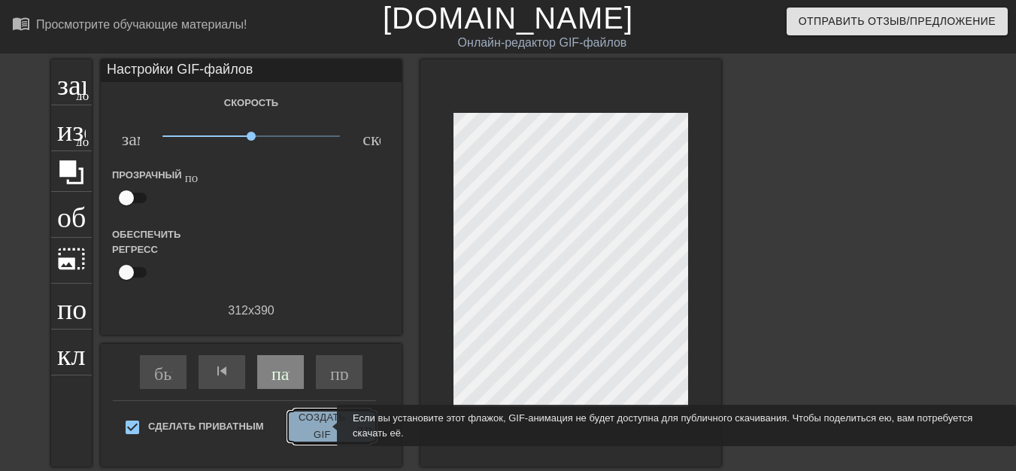
click at [327, 426] on font "Создать GIF" at bounding box center [322, 426] width 56 height 35
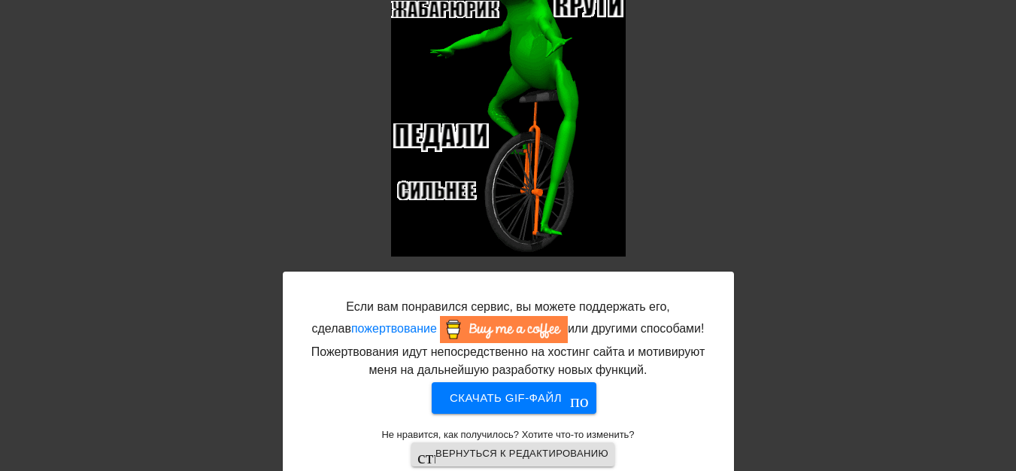
scroll to position [122, 0]
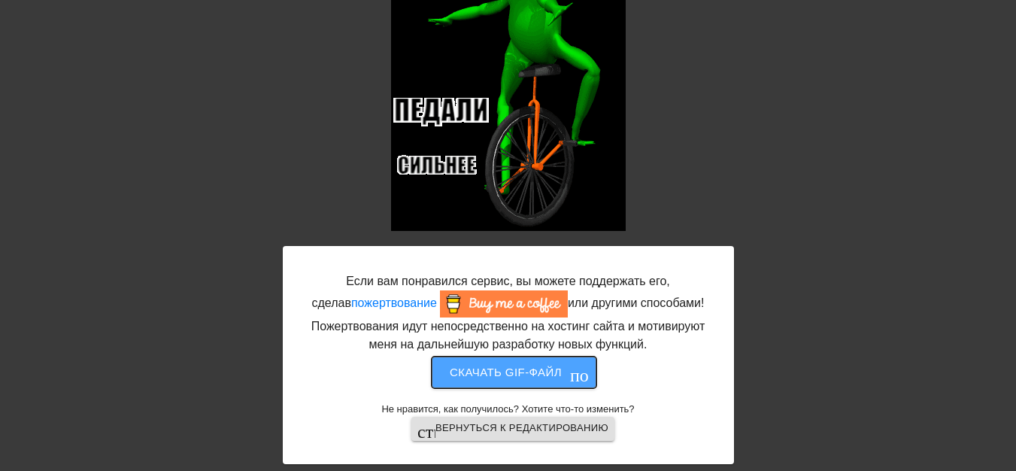
click at [482, 374] on font "Скачать gif-файл" at bounding box center [506, 371] width 112 height 13
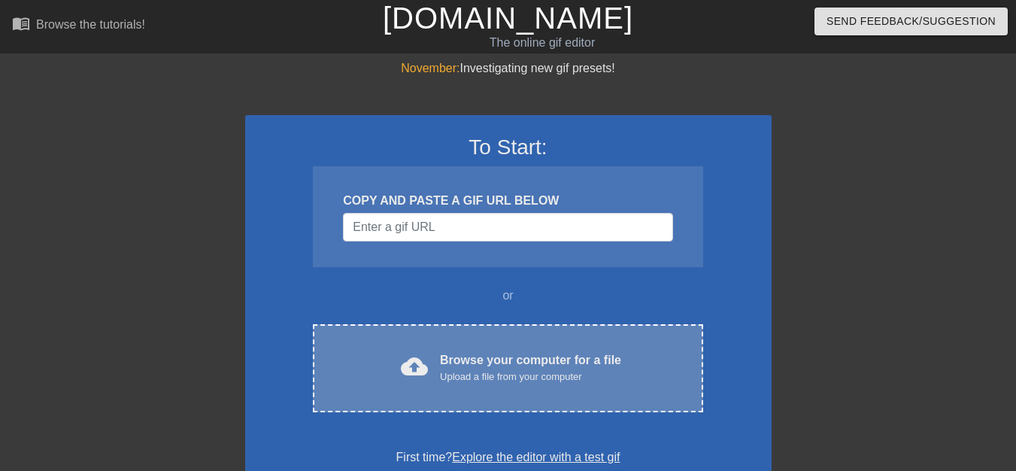
click at [420, 371] on span "cloud_upload" at bounding box center [414, 366] width 27 height 27
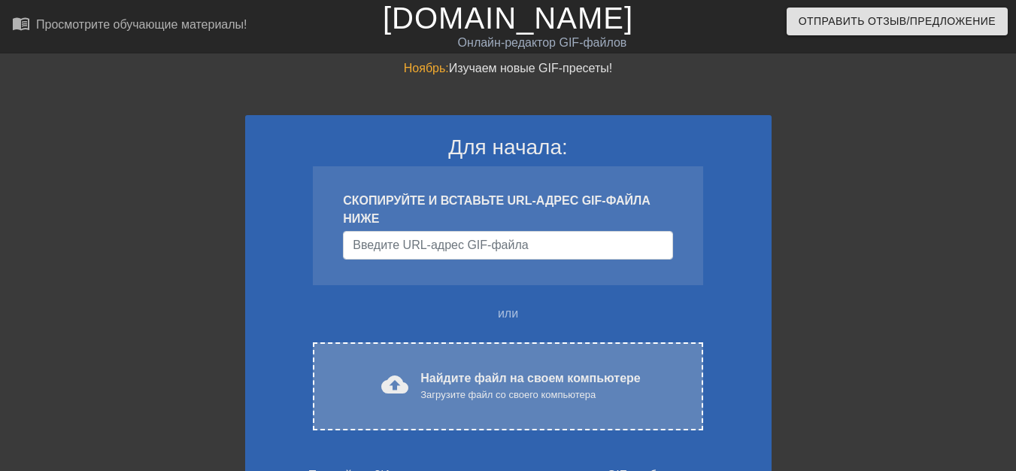
click at [475, 381] on font "Найдите файл на своем компьютере" at bounding box center [530, 377] width 220 height 13
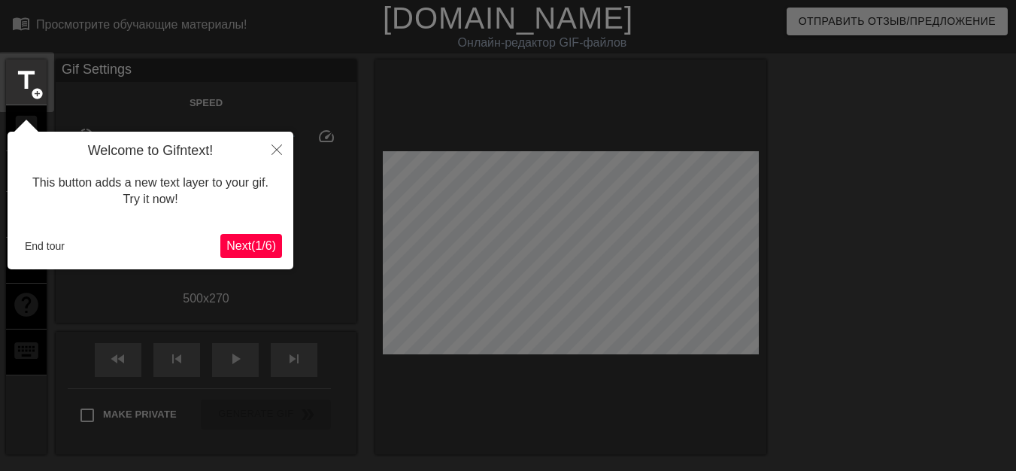
scroll to position [37, 0]
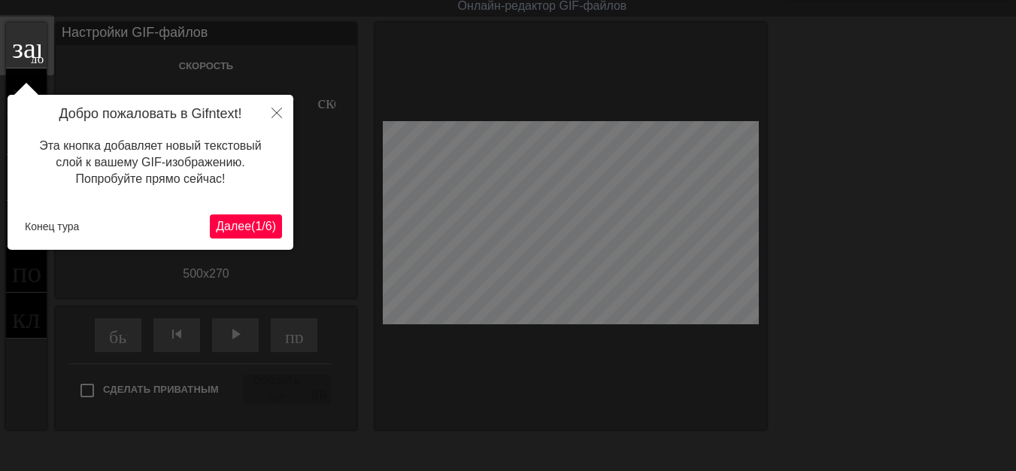
click at [228, 232] on font "Далее" at bounding box center [233, 226] width 35 height 13
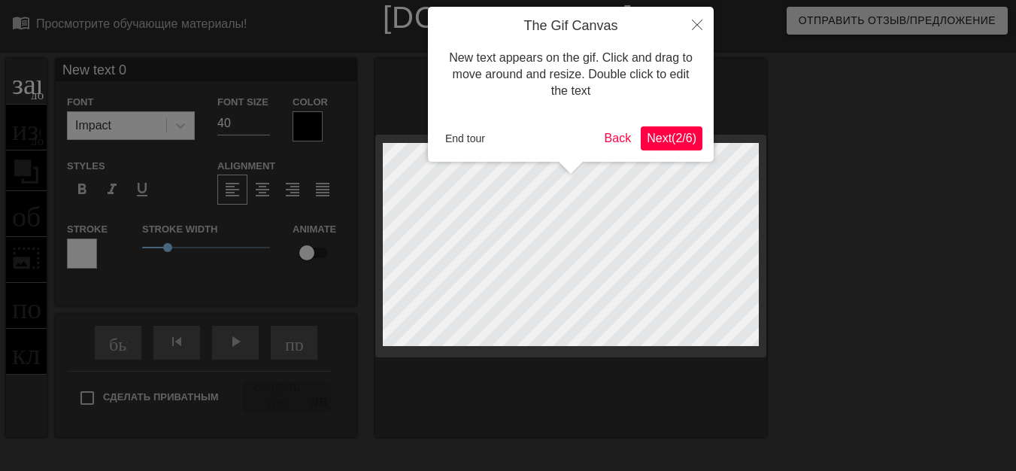
scroll to position [0, 0]
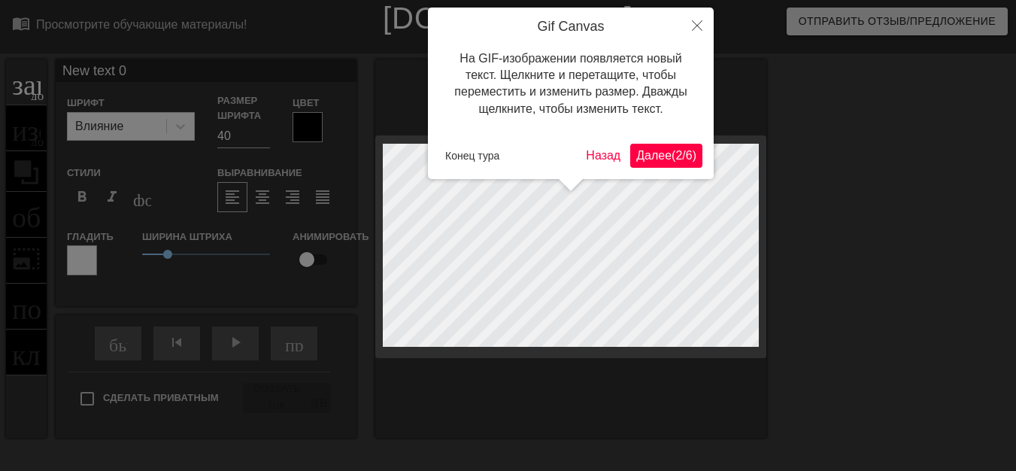
click at [650, 159] on font "Далее" at bounding box center [653, 155] width 35 height 13
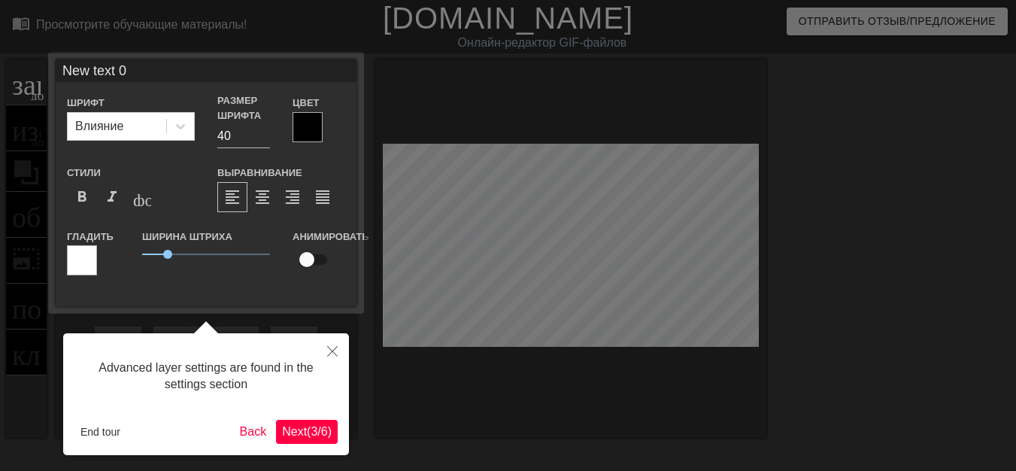
scroll to position [37, 0]
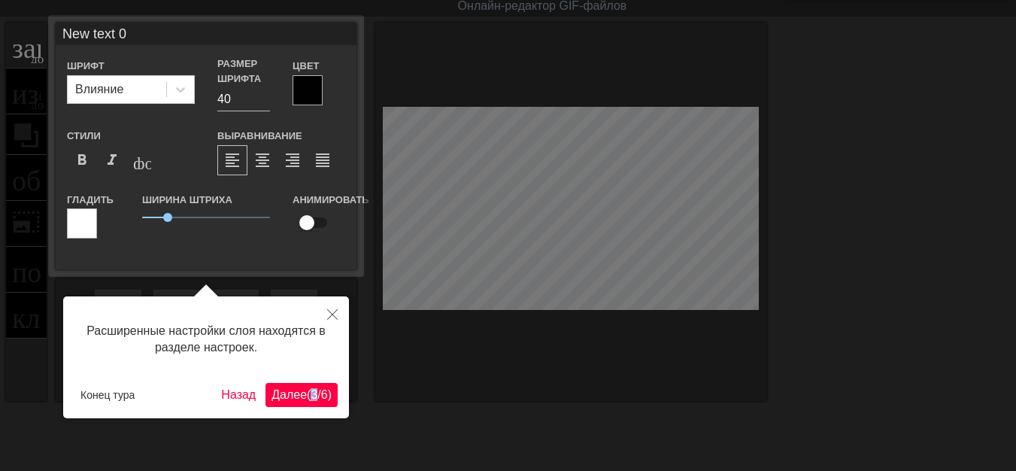
click at [302, 390] on div "Расширенные настройки слоя находятся в разделе настроек. Конец тура Назад Далее…" at bounding box center [206, 357] width 286 height 122
click at [295, 396] on span "Далее ( 3 / 6 )" at bounding box center [301, 394] width 60 height 13
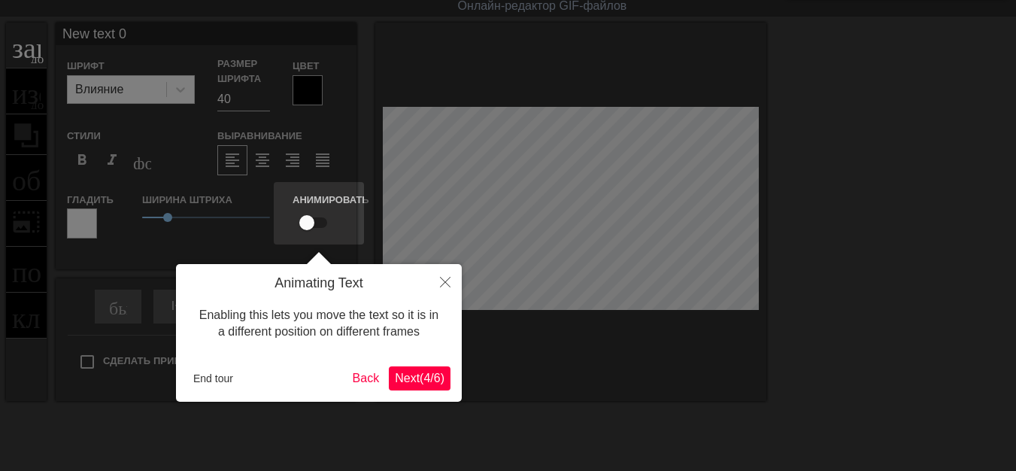
click at [294, 395] on div at bounding box center [508, 264] width 1016 height 602
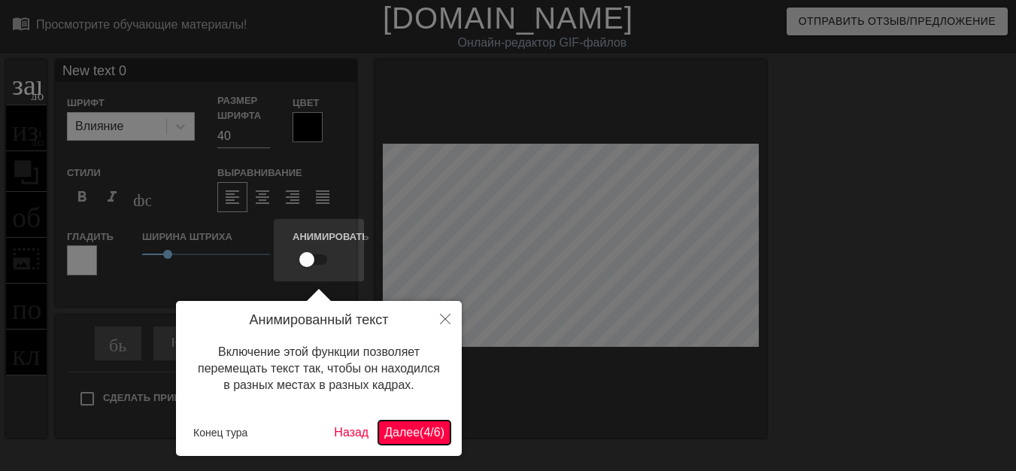
click at [384, 430] on font "Далее" at bounding box center [401, 432] width 35 height 13
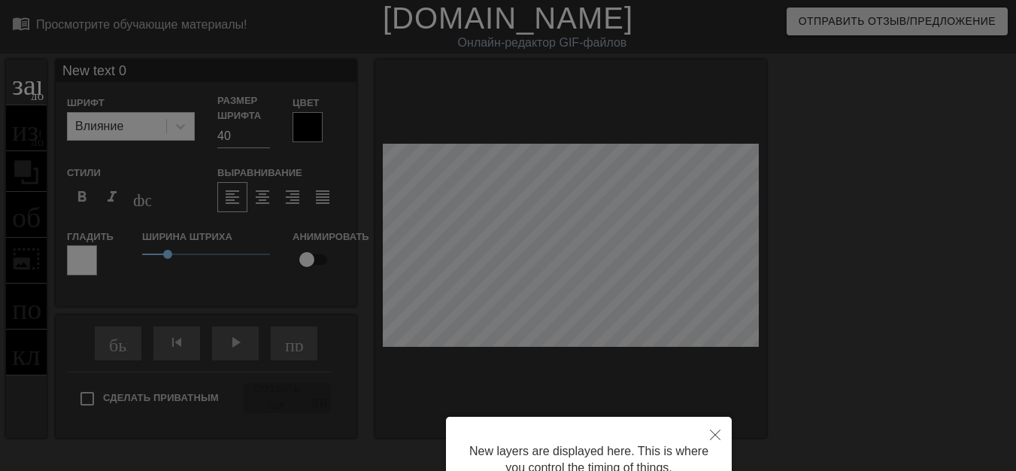
scroll to position [142, 0]
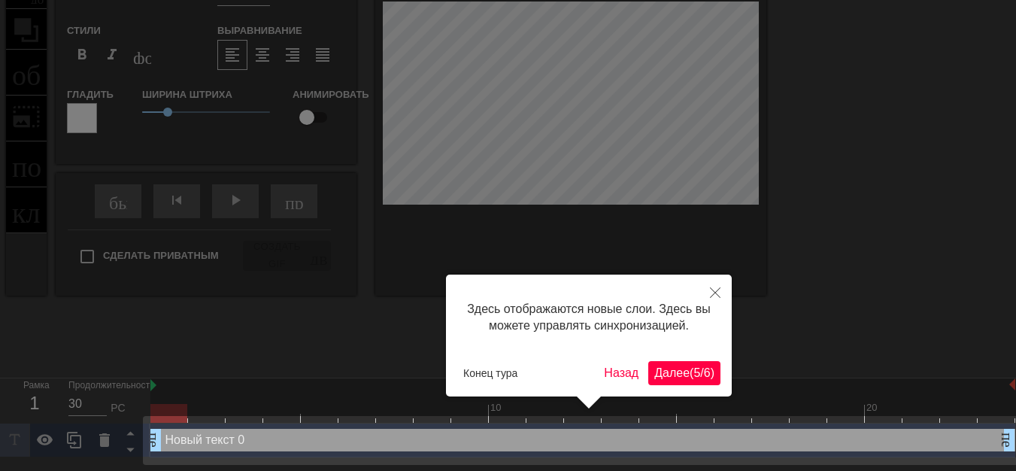
click at [662, 375] on font "Далее" at bounding box center [671, 372] width 35 height 13
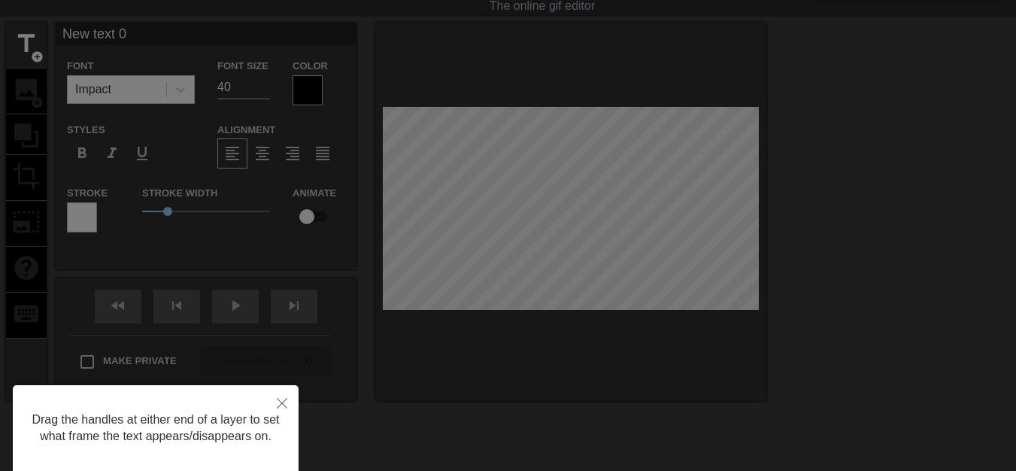
scroll to position [0, 0]
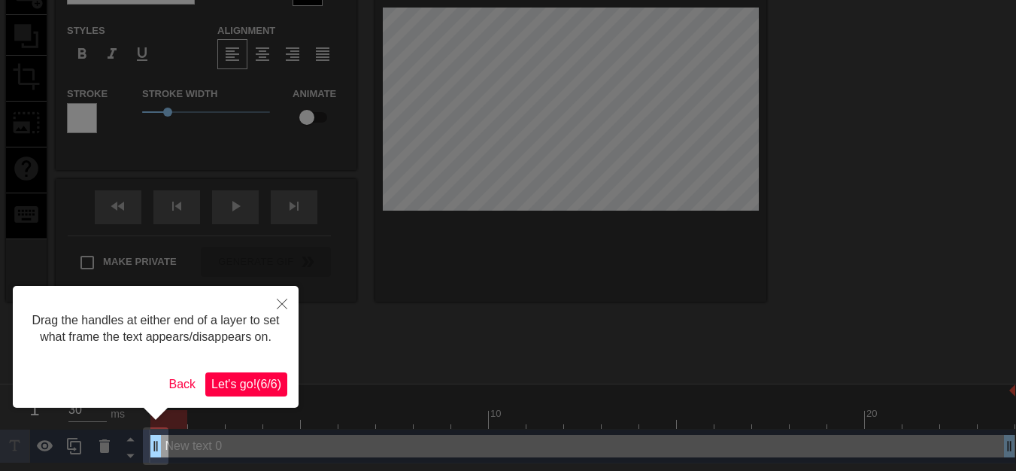
click at [250, 392] on button "Let's go! ( 6 / 6 )" at bounding box center [246, 384] width 82 height 24
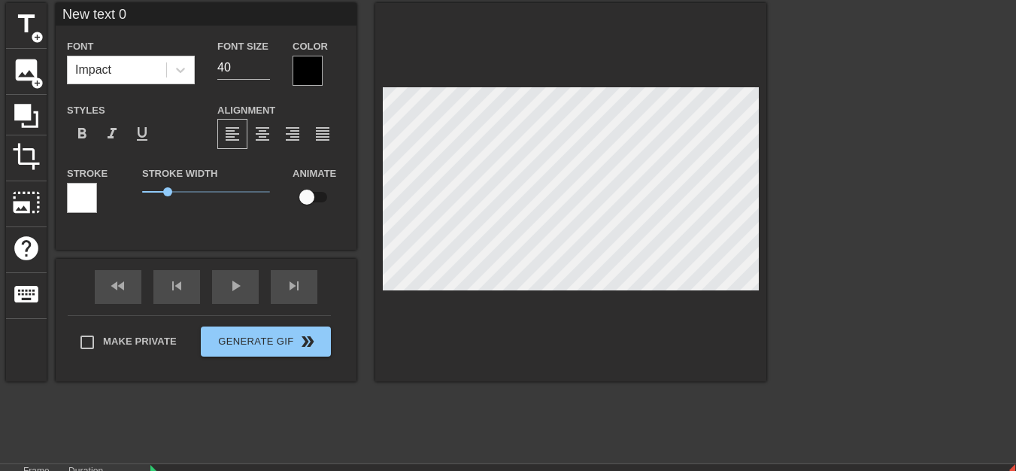
scroll to position [2, 2]
type input "New text"
type textarea "New text"
type input "New text"
type textarea "New text"
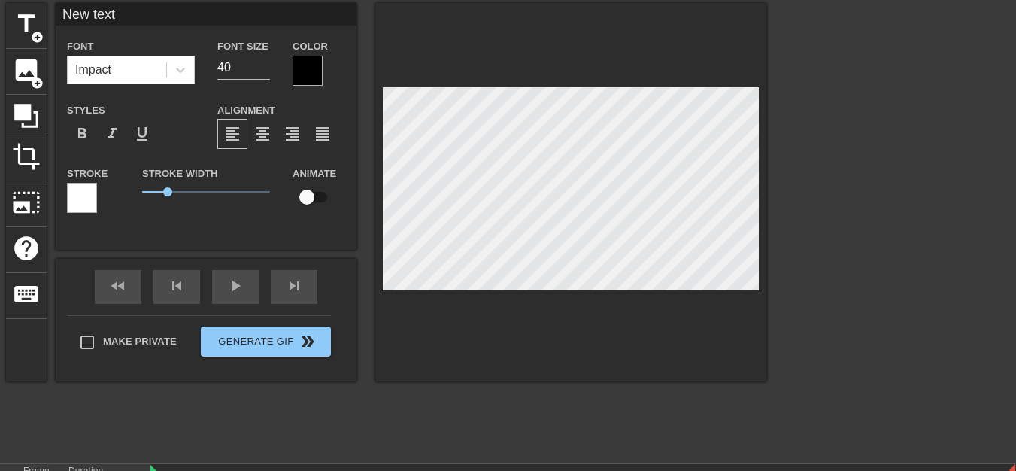
type input "New tex"
type textarea "New tex"
type input "New te"
type textarea "New te"
type input "New t"
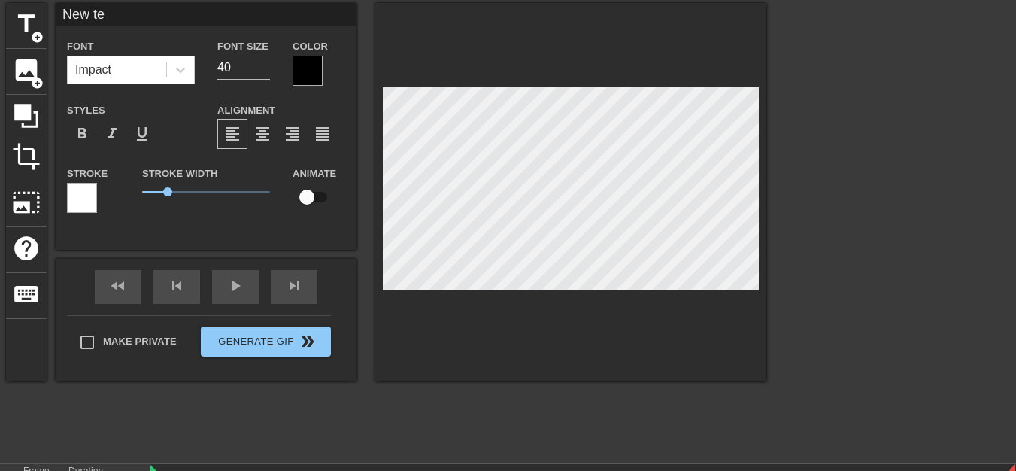
type textarea "New t"
type input "New"
type textarea "New"
type input "New"
type textarea "New"
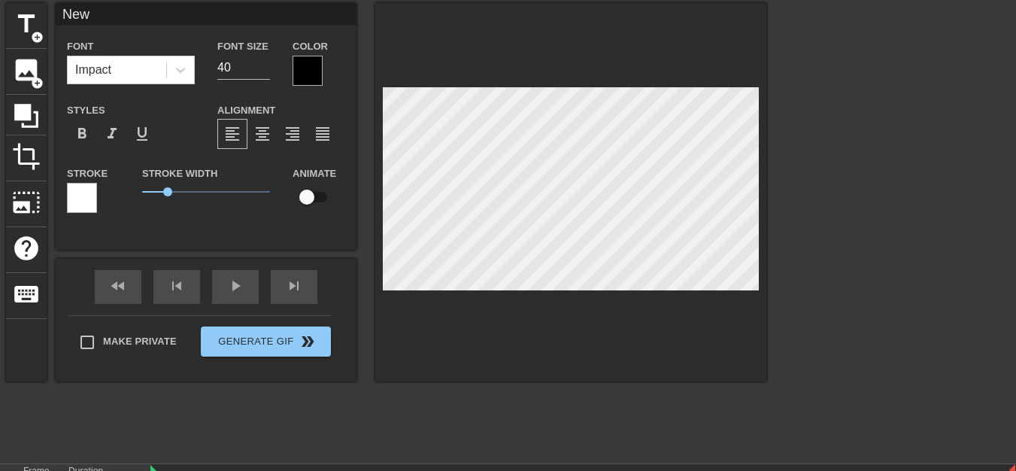
type input "Ne"
type textarea "Ne"
type input "N"
type textarea "N"
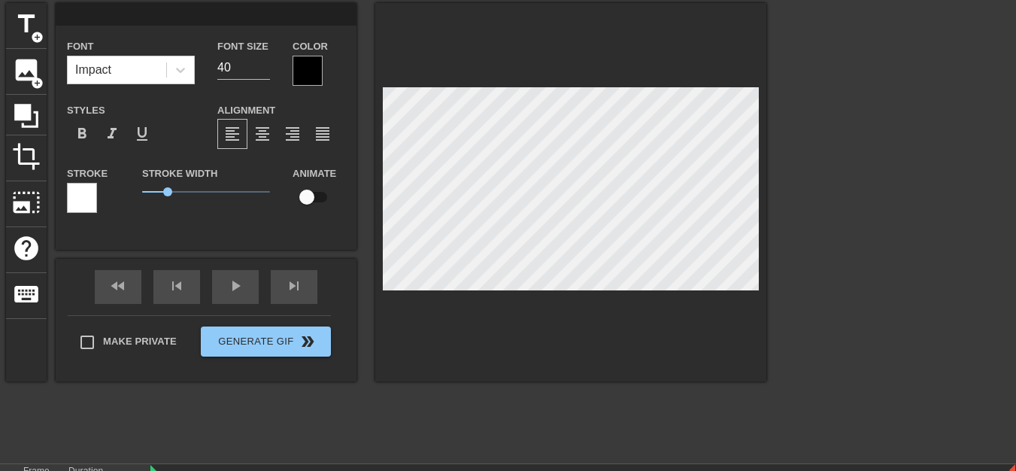
type input "М"
type textarea "М"
type input "М@"
type textarea "М@"
type input "М@C"
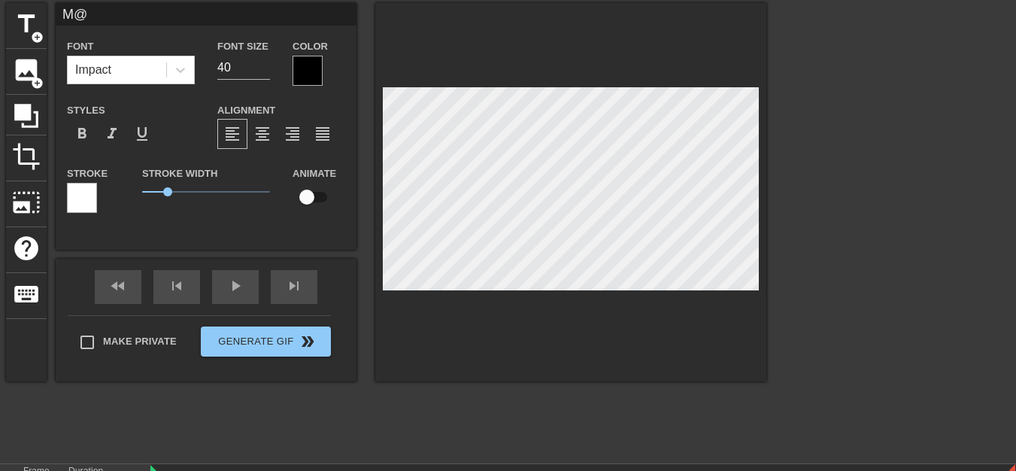
type textarea "М@C"
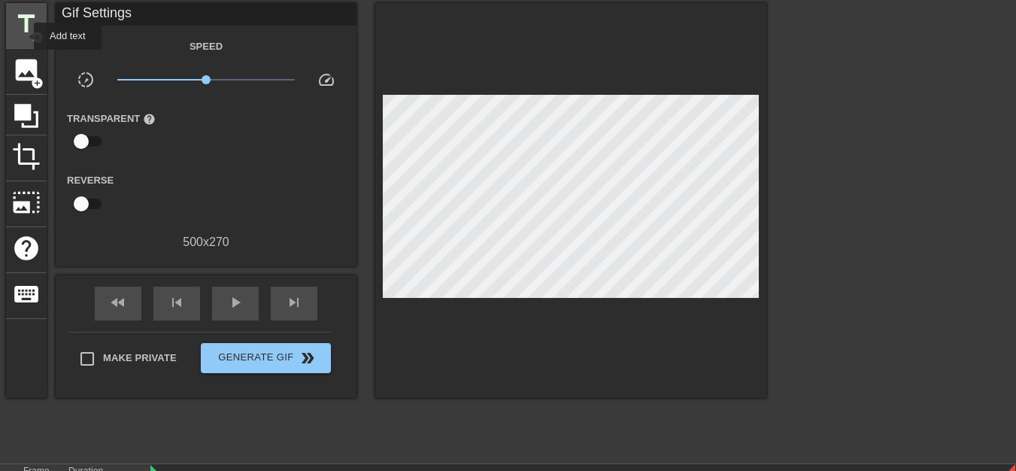
click at [24, 36] on span "title" at bounding box center [26, 24] width 29 height 29
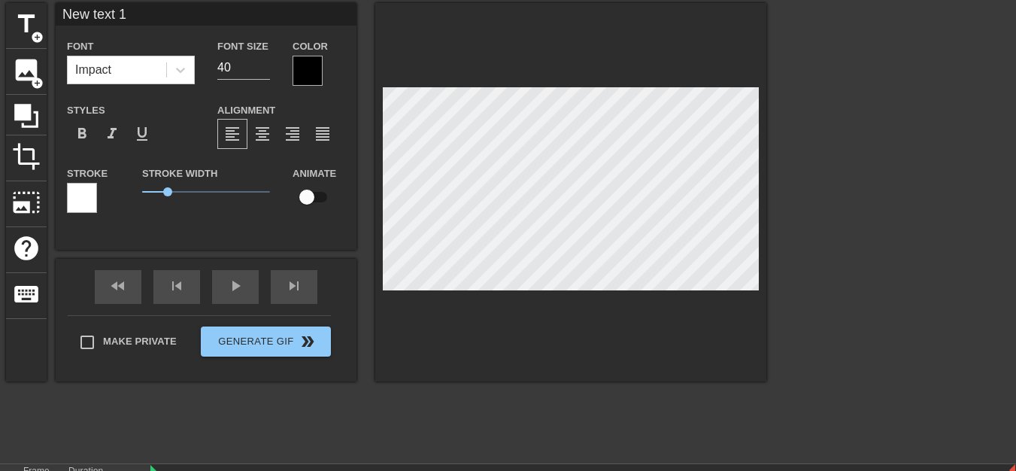
scroll to position [2, 2]
type input "New text"
type textarea "New text"
type input "New text"
type textarea "New text"
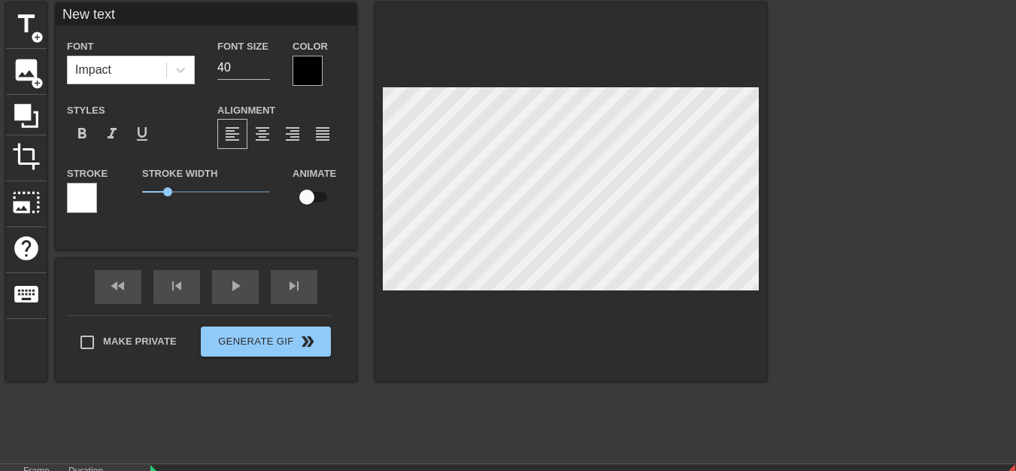
type input "New tex"
type textarea "New tex"
type input "New te"
type textarea "New te"
type input "New t"
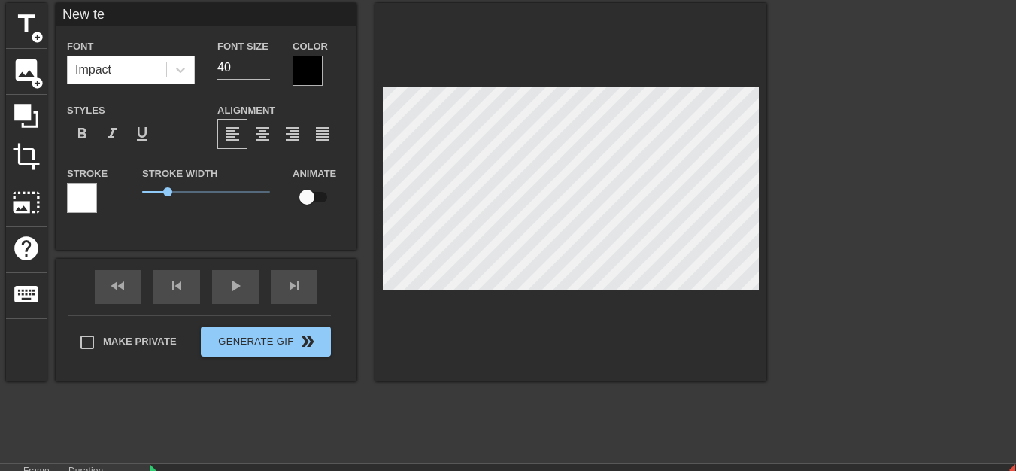
type textarea "New t"
type input "New"
type textarea "New"
type input "New"
type textarea "New"
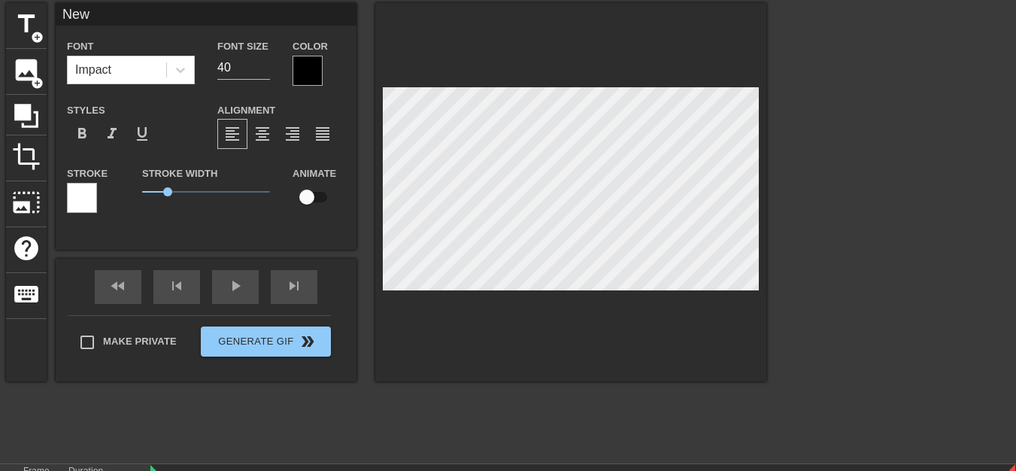
type input "Ne"
type textarea "Ne"
type input "N"
type textarea "N"
type input "K"
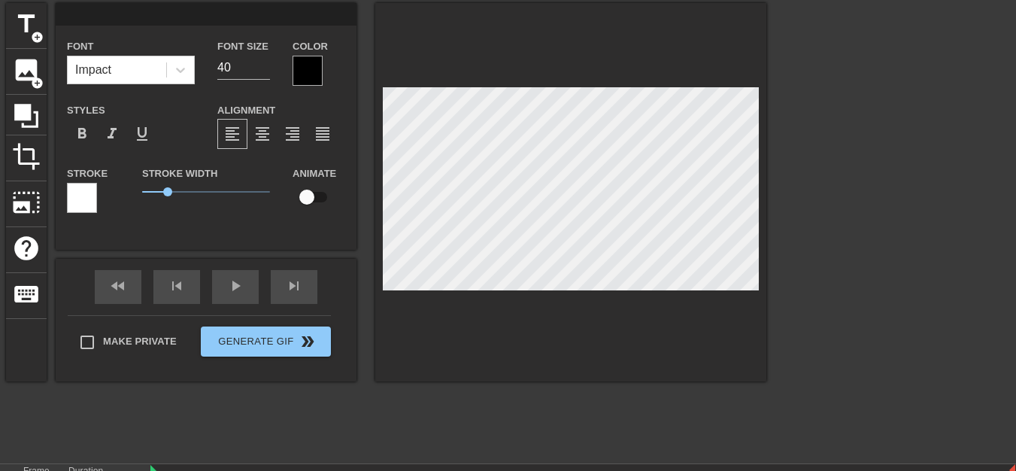
type textarea "K"
type input "KB"
type textarea "KB"
type input "KBA"
type textarea "KBA"
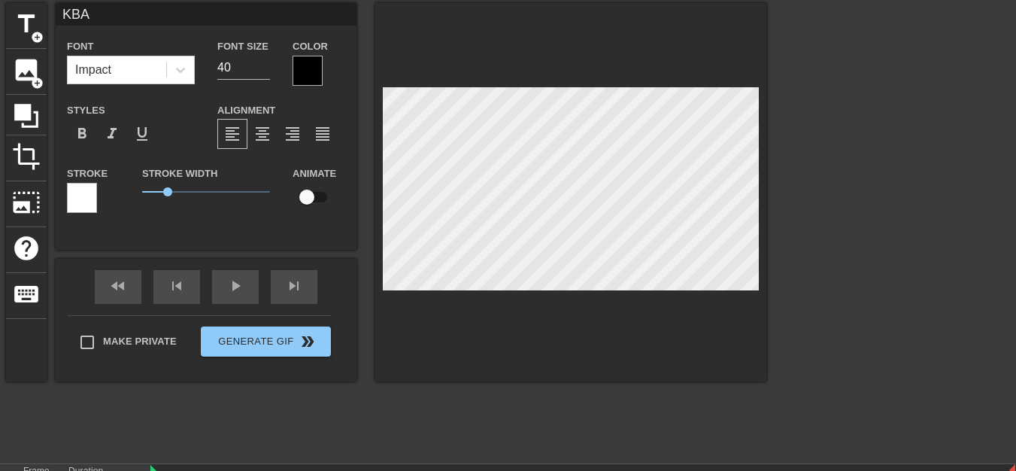
type input "KBA-"
type textarea "KBA-"
type input "KBA-K"
type textarea "KBA-K"
type input "KBA-KB"
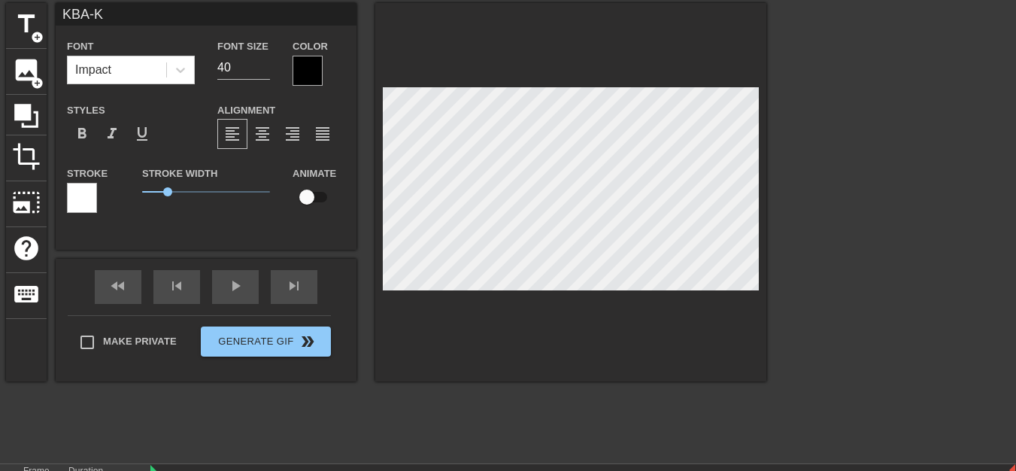
type textarea "KBA-KB"
type input "KBA-KBA"
type textarea "KBA-KBA"
type input "KBA-KBA"
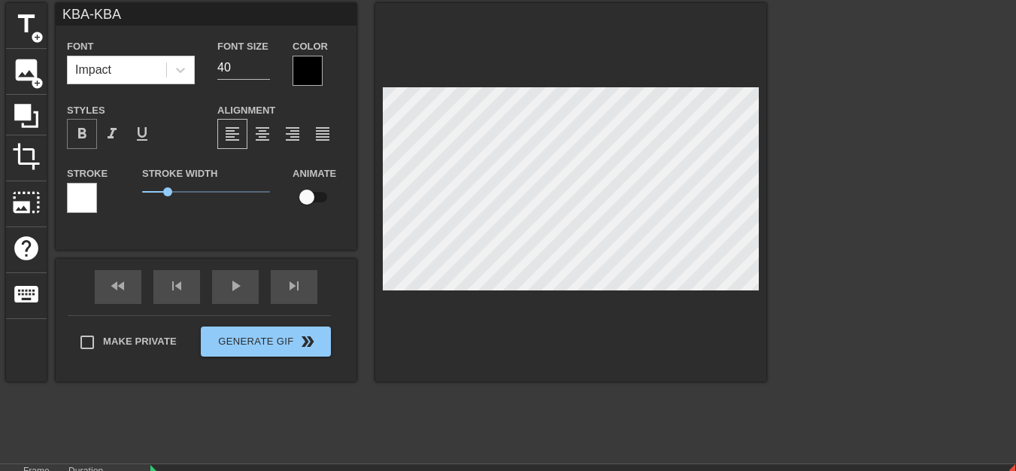
click at [85, 136] on span "format_bold" at bounding box center [82, 134] width 18 height 18
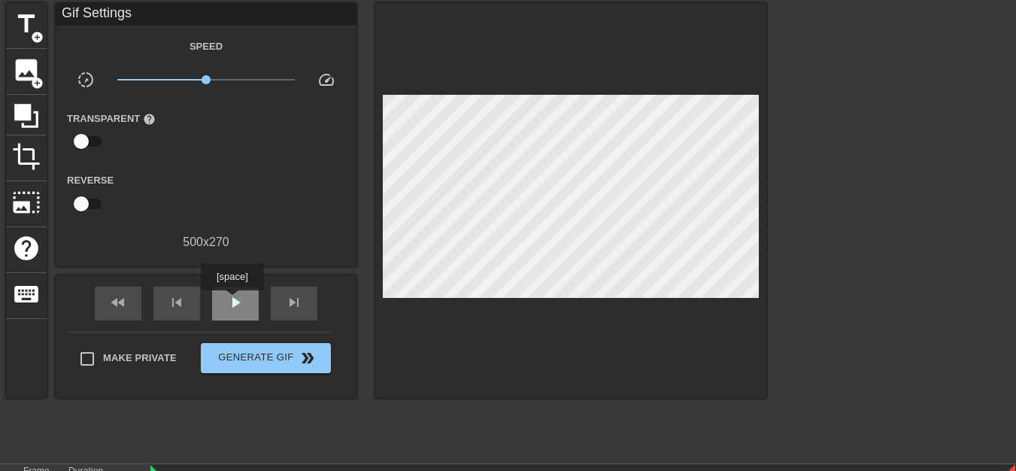
click at [232, 300] on span "play_arrow" at bounding box center [235, 302] width 18 height 18
type input "30"
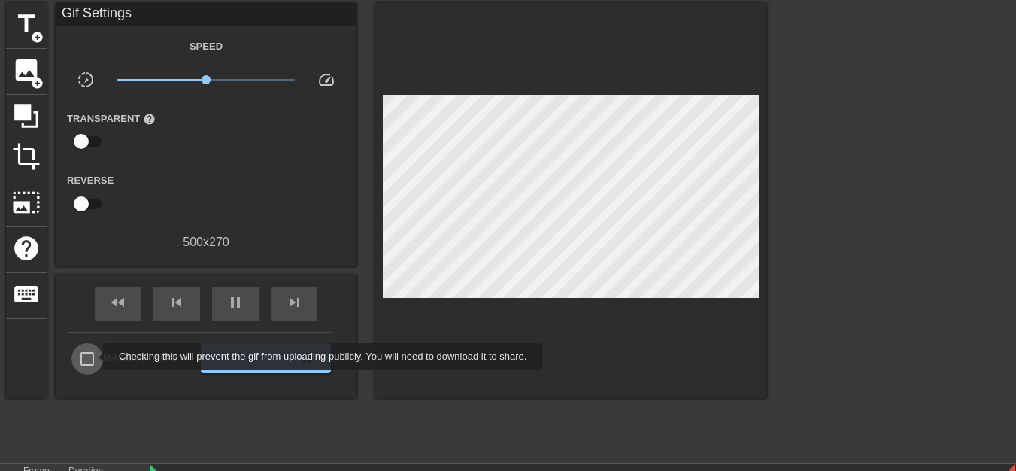
click at [93, 356] on input "Make Private" at bounding box center [87, 359] width 32 height 32
checkbox input "true"
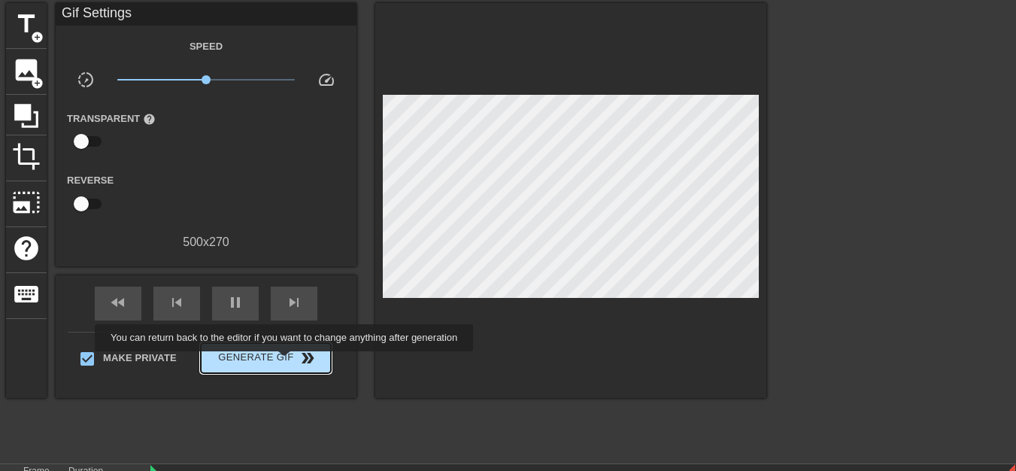
type input "30"
click at [286, 362] on span "Generate Gif double_arrow" at bounding box center [266, 358] width 118 height 18
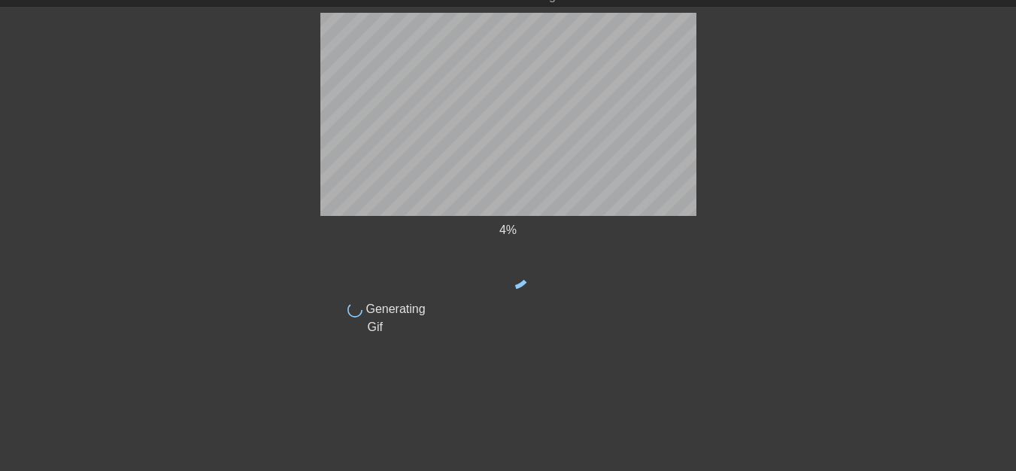
scroll to position [47, 0]
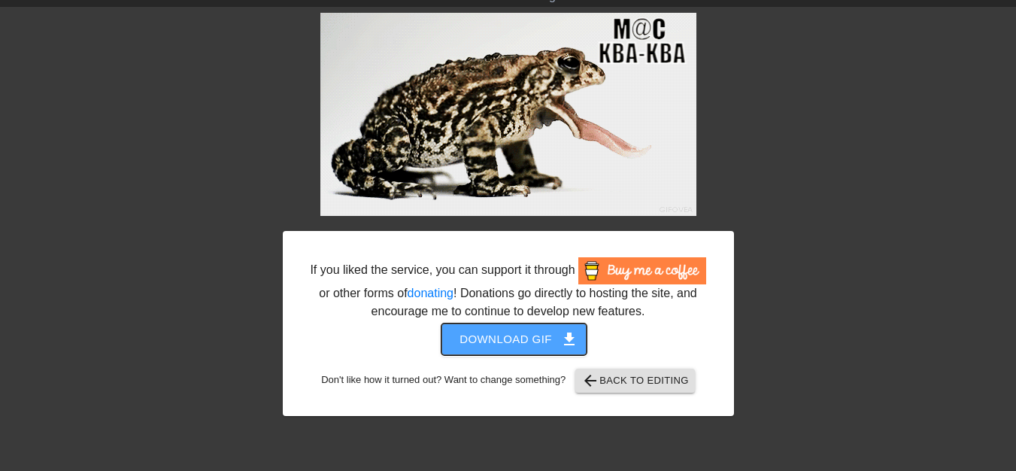
click at [527, 344] on span "Download gif get_app" at bounding box center [513, 339] width 109 height 20
click at [255, 53] on div at bounding box center [152, 238] width 226 height 451
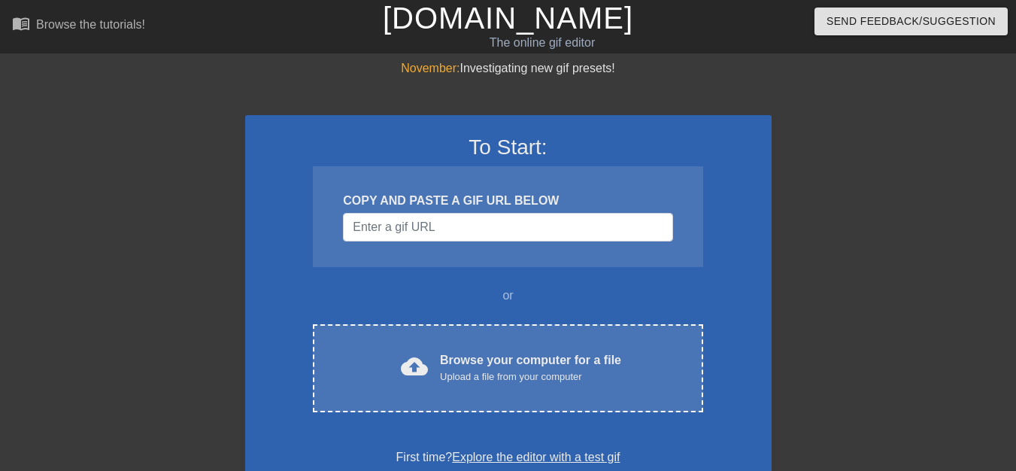
click at [410, 86] on div "To Start: COPY AND PASTE A GIF URL BELOW or cloud_upload Browse your computer f…" at bounding box center [508, 436] width 526 height 718
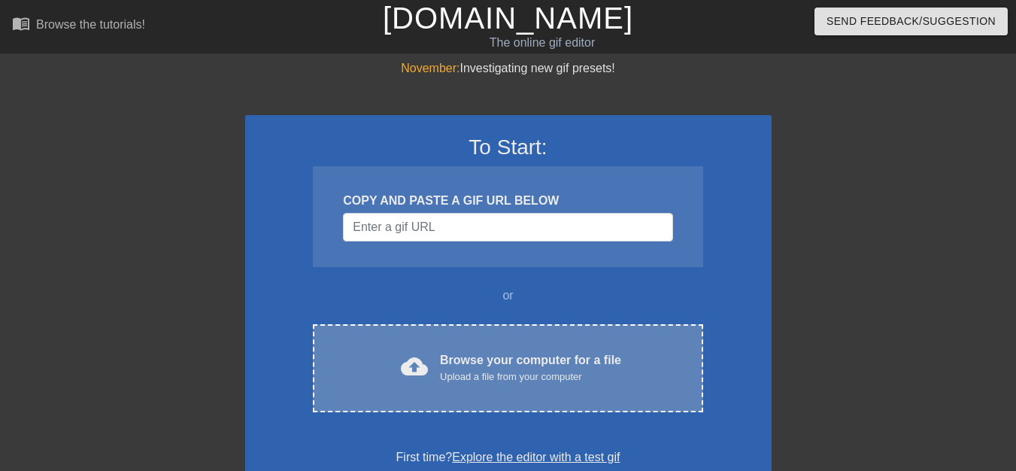
click at [453, 362] on div "Browse your computer for a file Upload a file from your computer" at bounding box center [530, 367] width 181 height 33
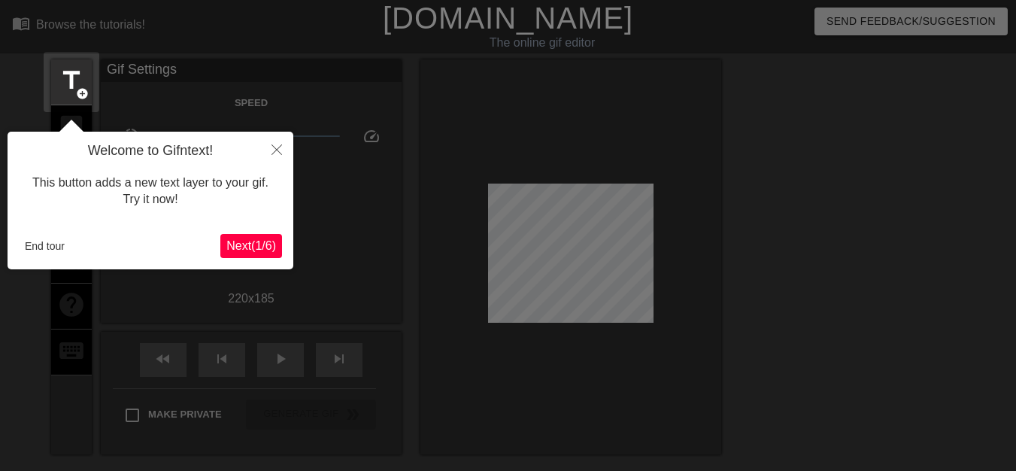
scroll to position [37, 0]
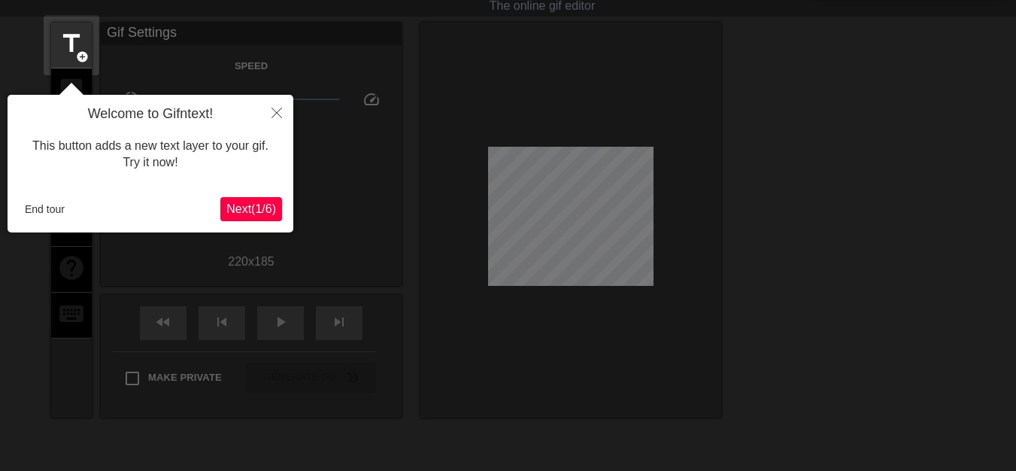
click at [256, 205] on span "Next ( 1 / 6 )" at bounding box center [251, 208] width 50 height 13
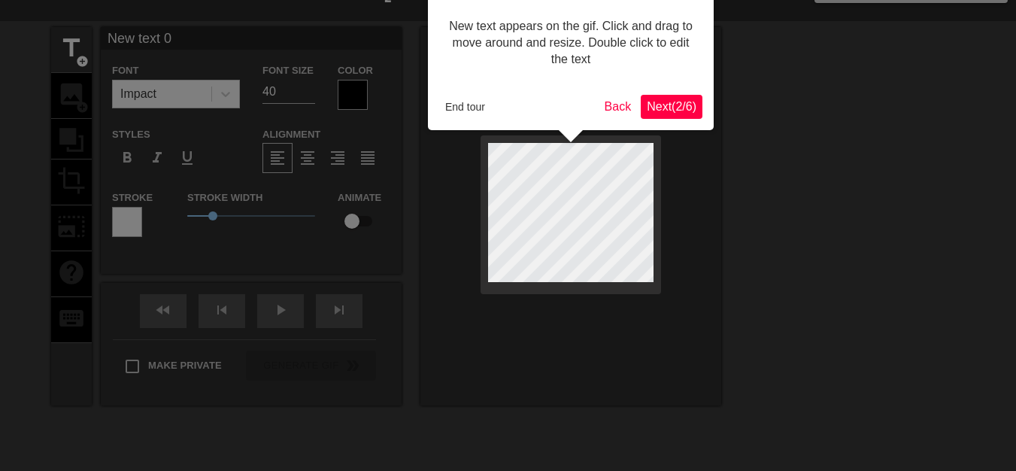
scroll to position [0, 0]
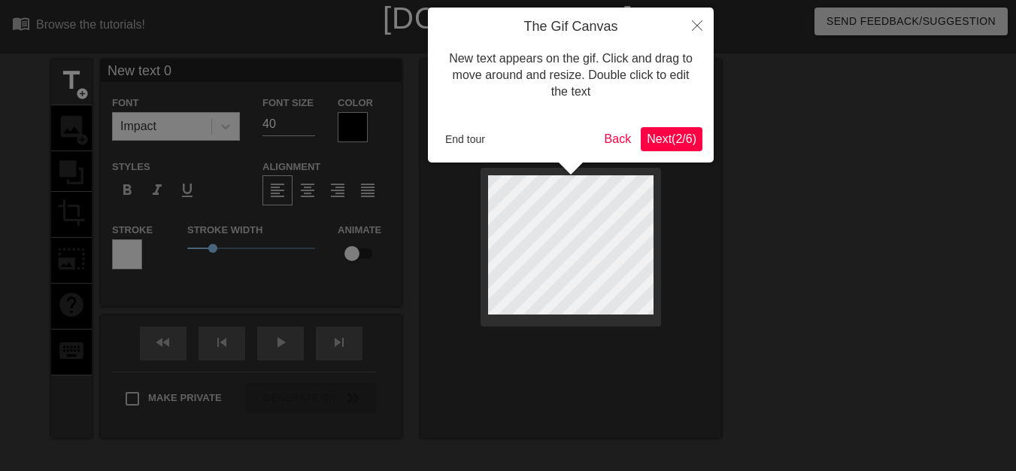
click at [669, 144] on span "Next ( 2 / 6 )" at bounding box center [672, 138] width 50 height 13
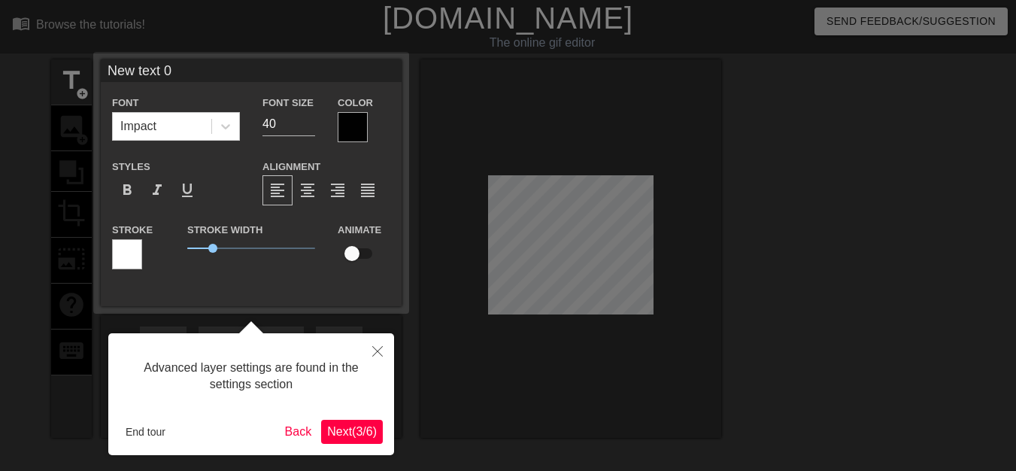
scroll to position [37, 0]
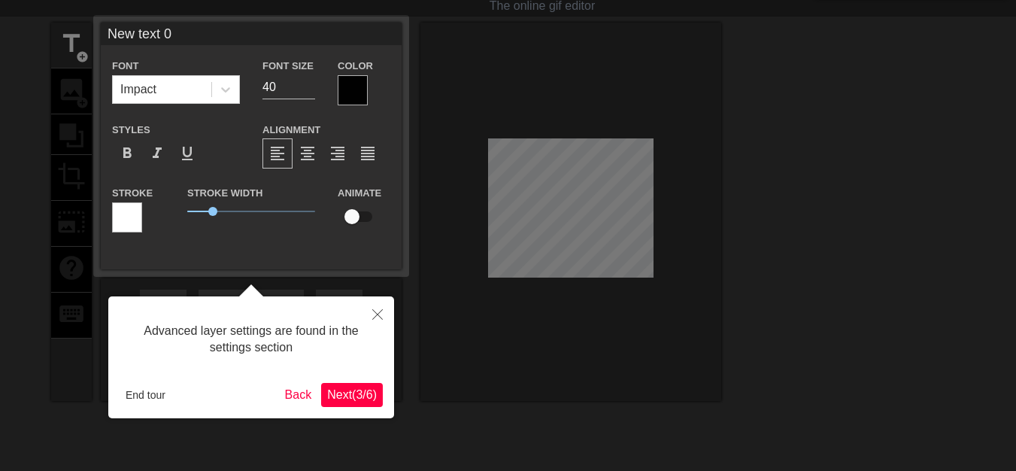
click at [341, 388] on span "Next ( 3 / 6 )" at bounding box center [352, 394] width 50 height 13
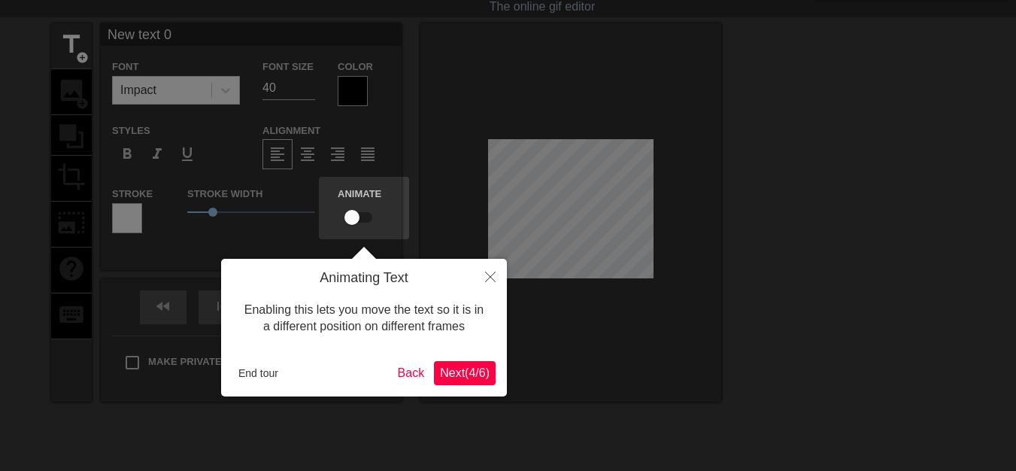
scroll to position [0, 0]
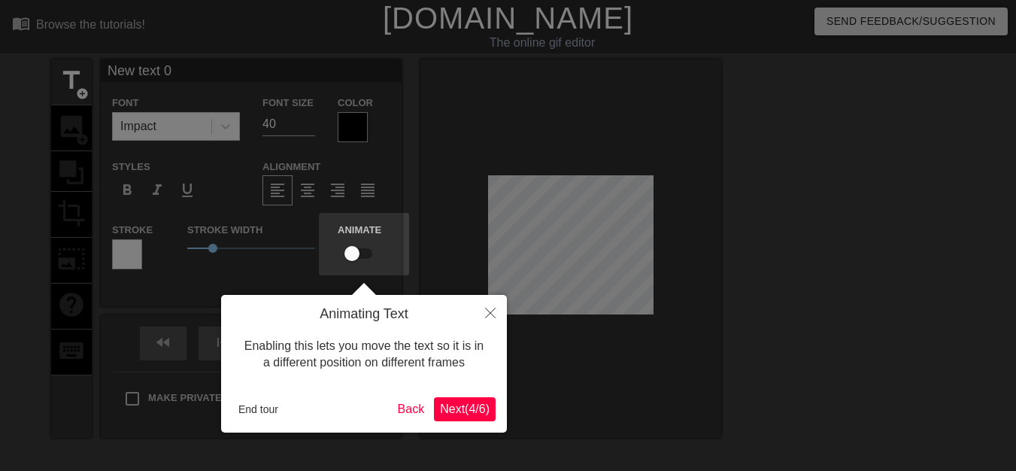
click at [444, 408] on span "Next ( 4 / 6 )" at bounding box center [465, 408] width 50 height 13
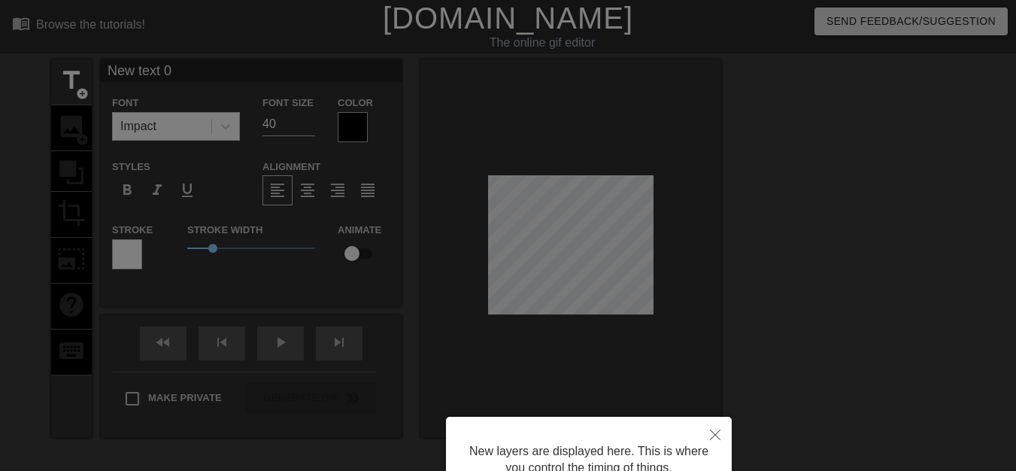
scroll to position [142, 0]
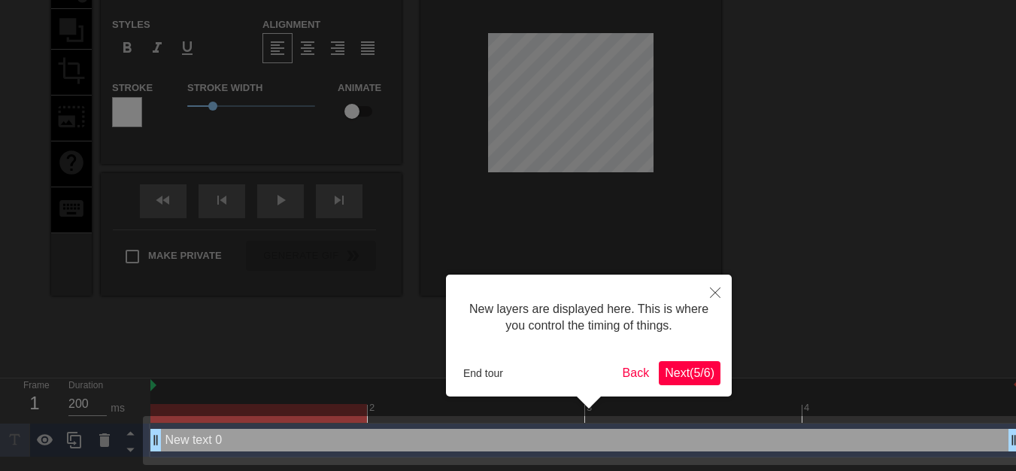
click at [695, 371] on span "Next ( 5 / 6 )" at bounding box center [690, 372] width 50 height 13
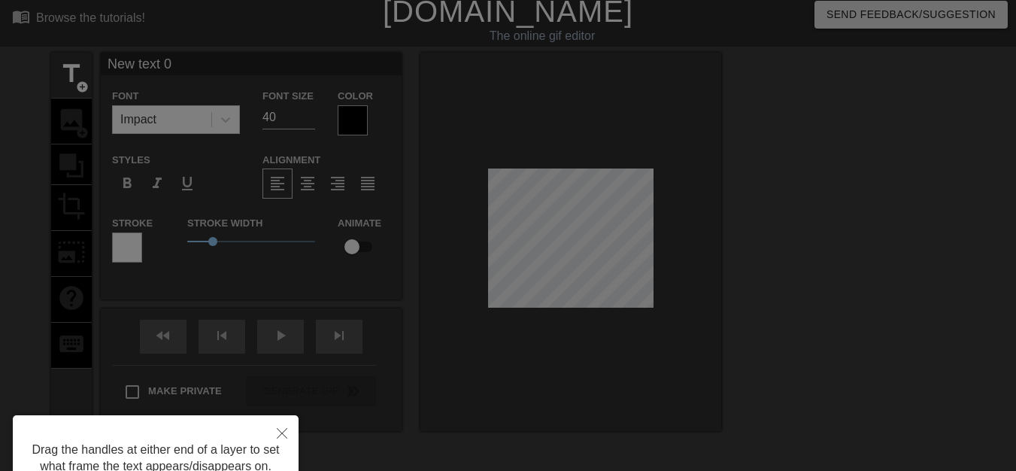
scroll to position [0, 0]
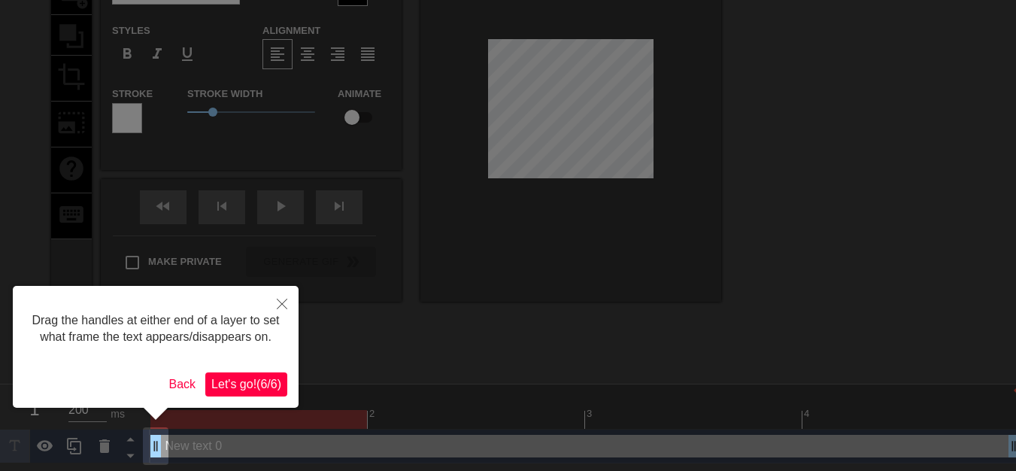
click at [255, 385] on span "Let's go! ( 6 / 6 )" at bounding box center [246, 383] width 70 height 13
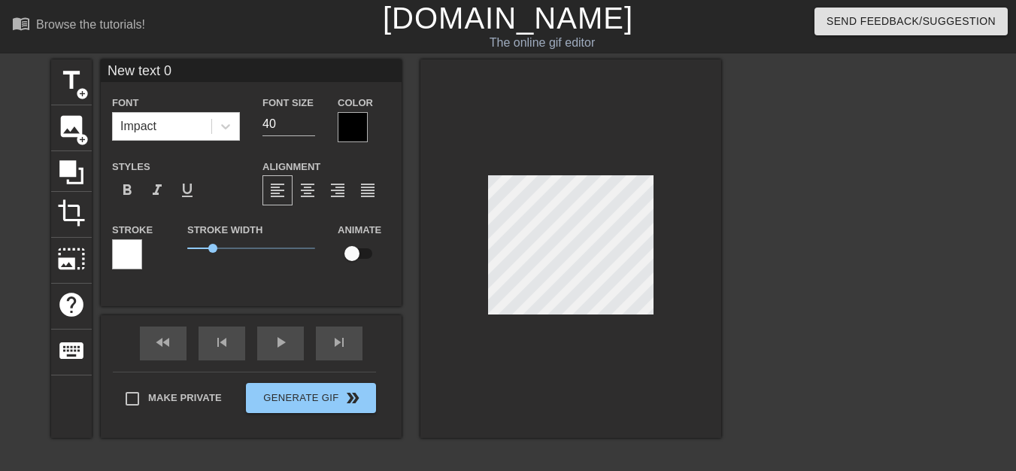
scroll to position [2, 2]
type input "New text"
type textarea "New text"
type input "New text"
type textarea "New text"
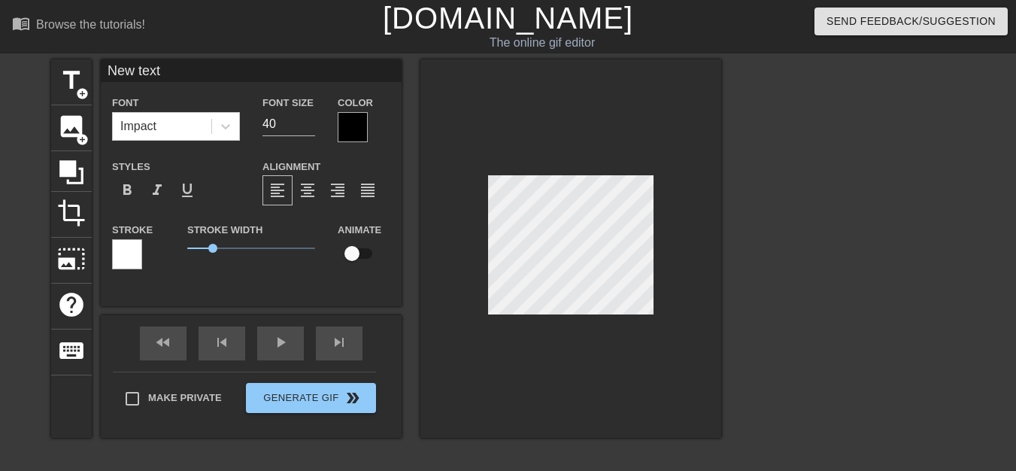
type input "New tex"
type textarea "New tex"
type input "New te"
type textarea "New te"
type input "New t"
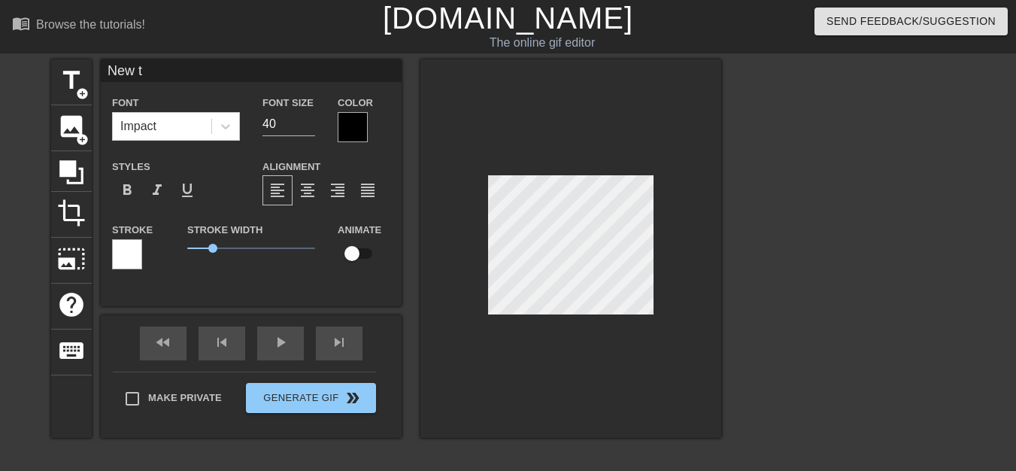
type textarea "New t"
type input "New"
type textarea "New"
type input "New"
type textarea "New"
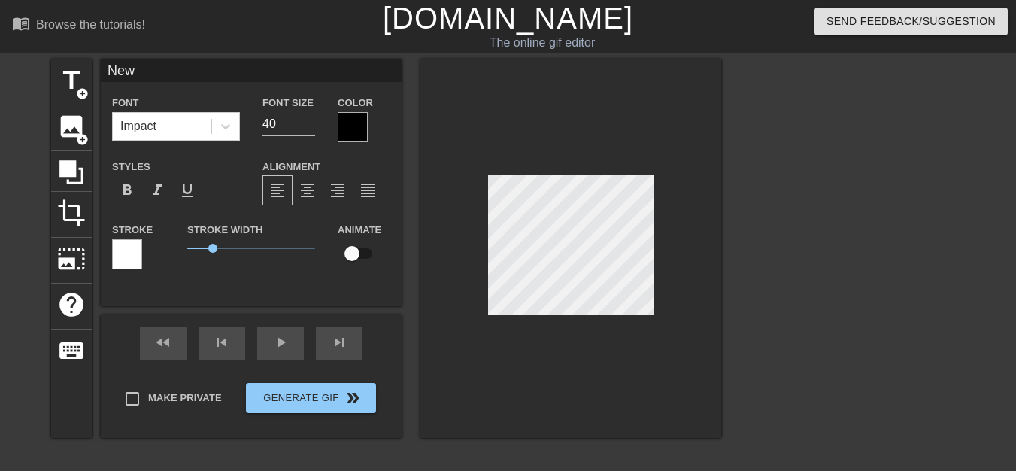
type input "Ne"
type textarea "Ne"
type input "N"
type textarea "N"
type input "@"
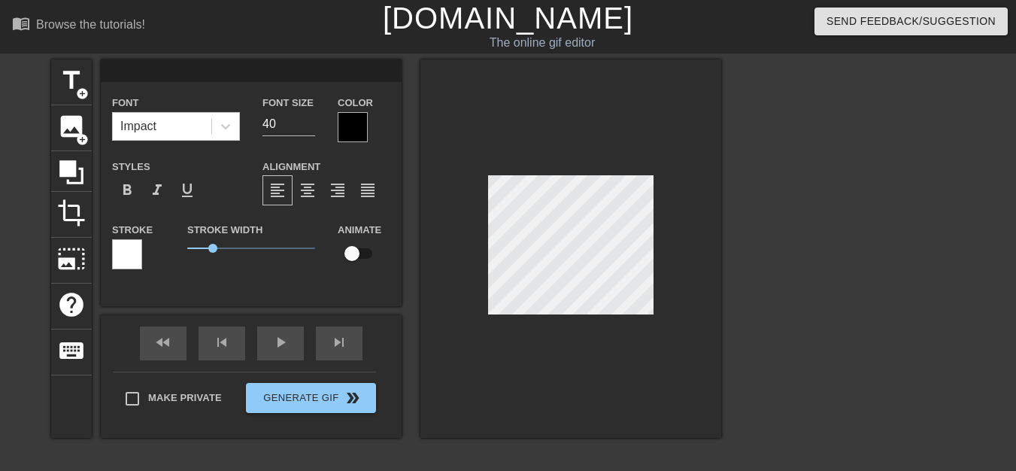
type textarea "@"
type input "@C"
type textarea "@C"
type input "@C-"
type textarea "@C-"
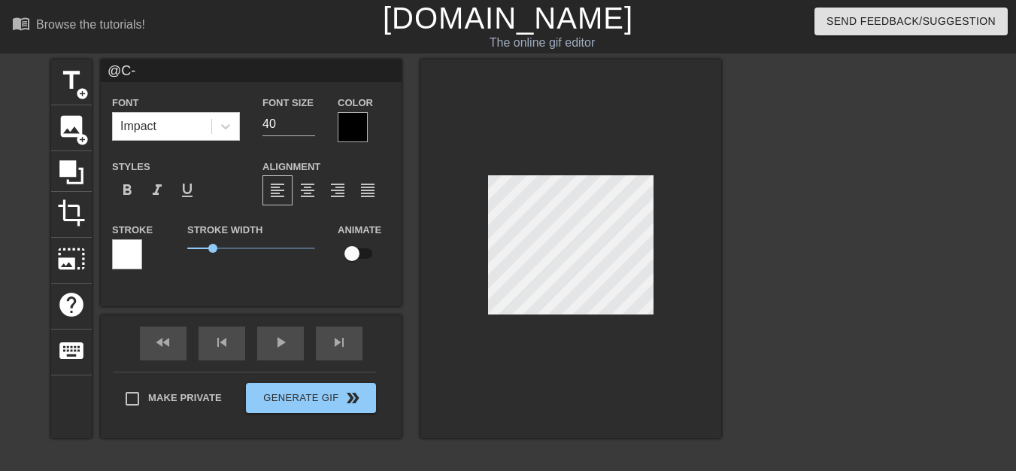
type input "@C-K"
type textarea "@C-K"
type input "@C-KB"
type textarea "@C-KB"
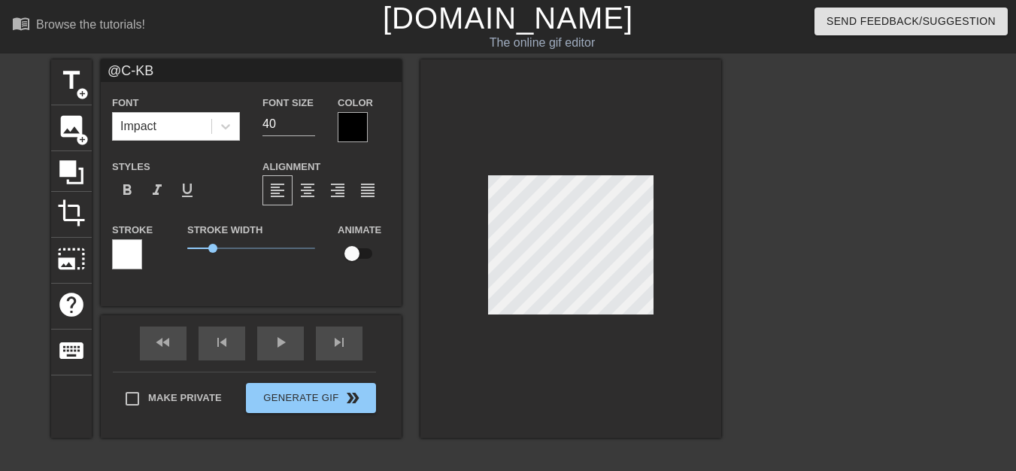
type input "@C-KBA"
type textarea "@C-KBA"
type input "@C-KBA-"
type textarea "@C-KBA-"
type input "@C-KBA-K"
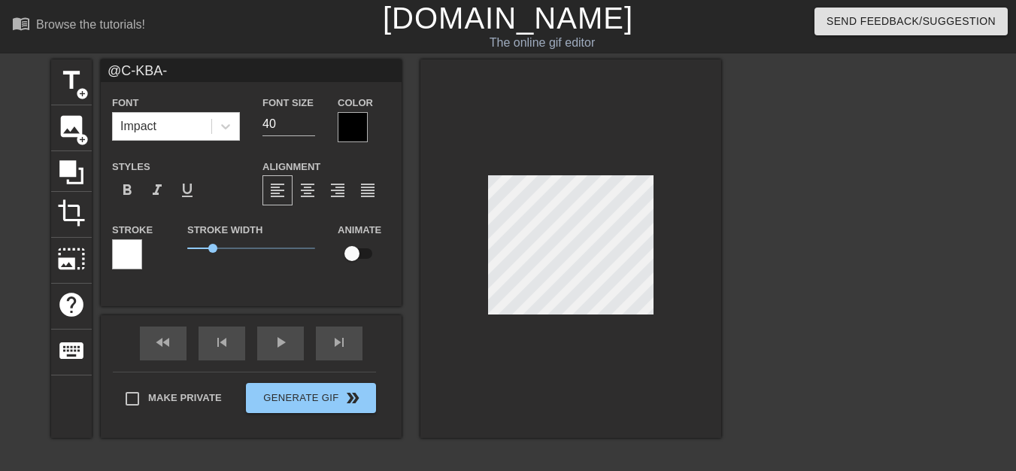
type textarea "@C-KBA-K"
type input "@C-KBA-KB"
type textarea "@C-KBA-KB"
type input "@C-KBA-KBA"
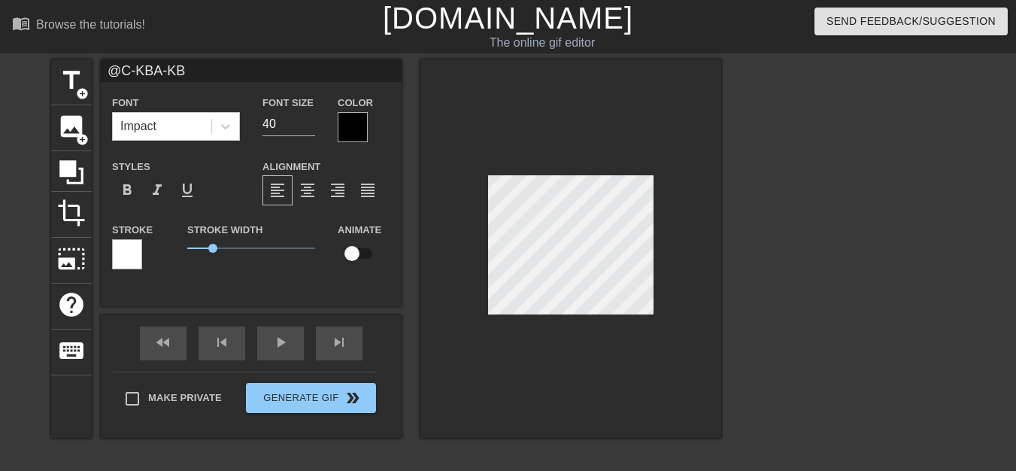
type textarea "@C-KBA-KBA"
type input "М@C-KBA-KBA"
type textarea "М@C-KBA-KBA"
click at [129, 191] on span "format_bold" at bounding box center [127, 190] width 18 height 18
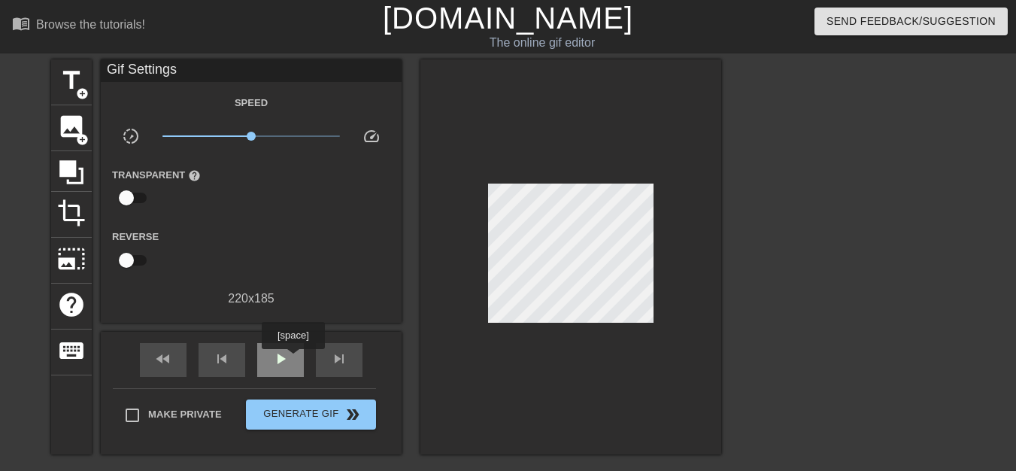
click at [293, 359] on div "play_arrow" at bounding box center [280, 360] width 47 height 34
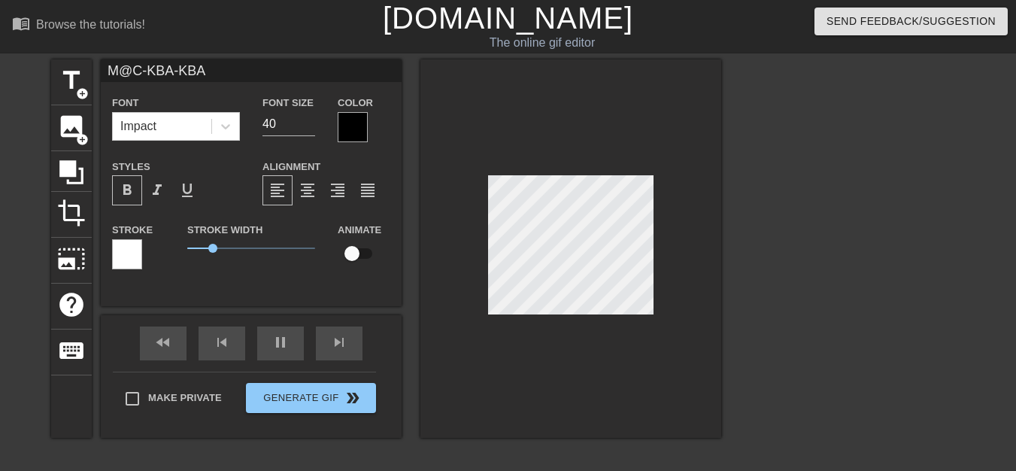
scroll to position [2, 4]
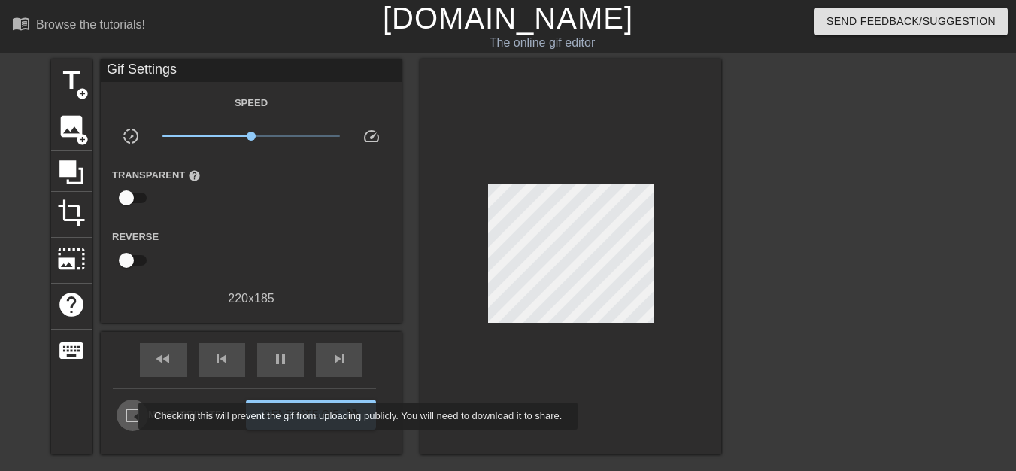
click at [129, 416] on input "Make Private" at bounding box center [133, 415] width 32 height 32
checkbox input "true"
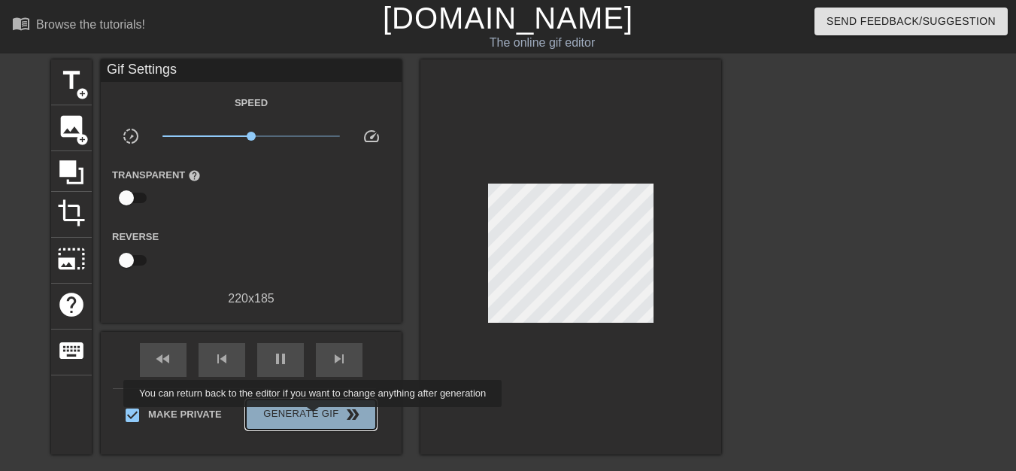
click at [314, 417] on span "Generate Gif double_arrow" at bounding box center [311, 414] width 118 height 18
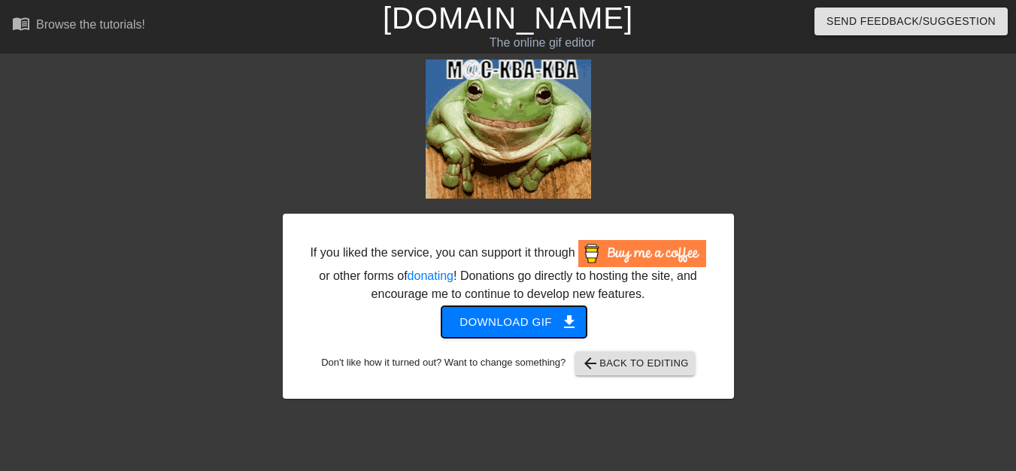
click at [520, 325] on span "Download gif get_app" at bounding box center [513, 322] width 109 height 20
